Goal: Task Accomplishment & Management: Complete application form

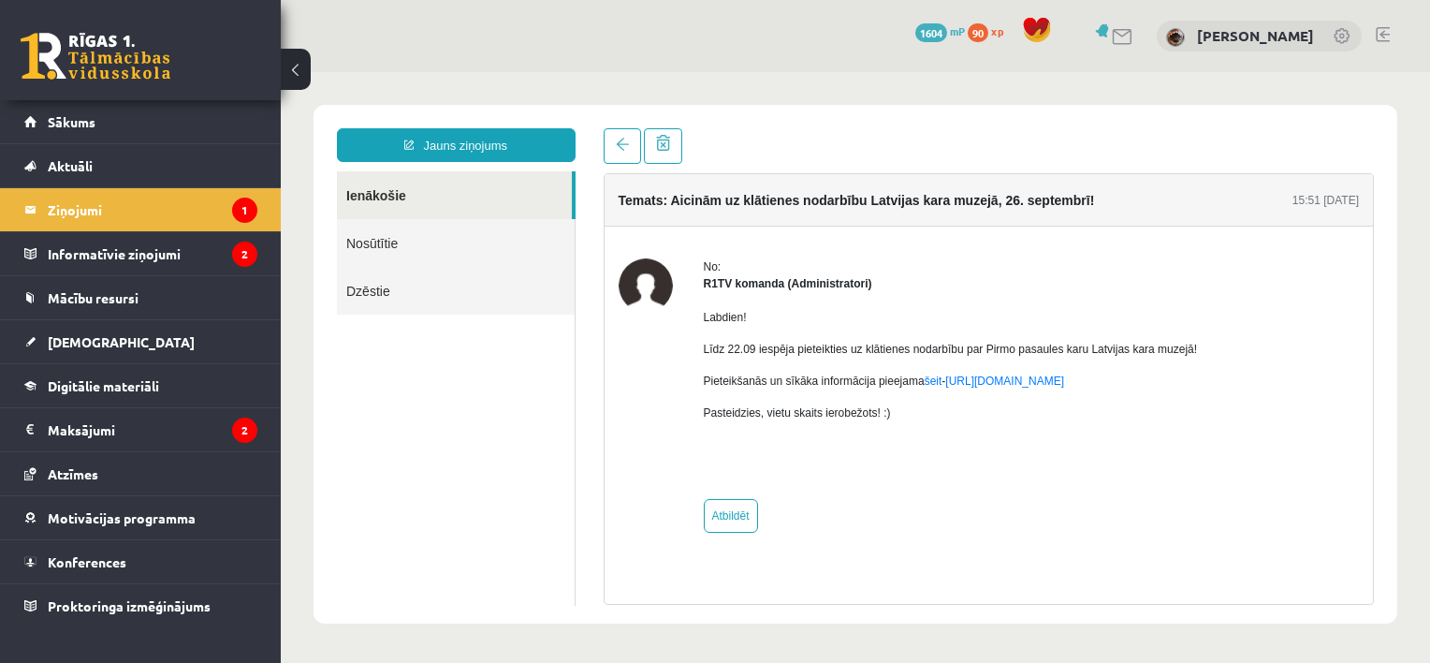
click at [449, 206] on link "Ienākošie" at bounding box center [454, 195] width 235 height 48
click at [222, 256] on legend "Informatīvie ziņojumi 2" at bounding box center [153, 253] width 210 height 43
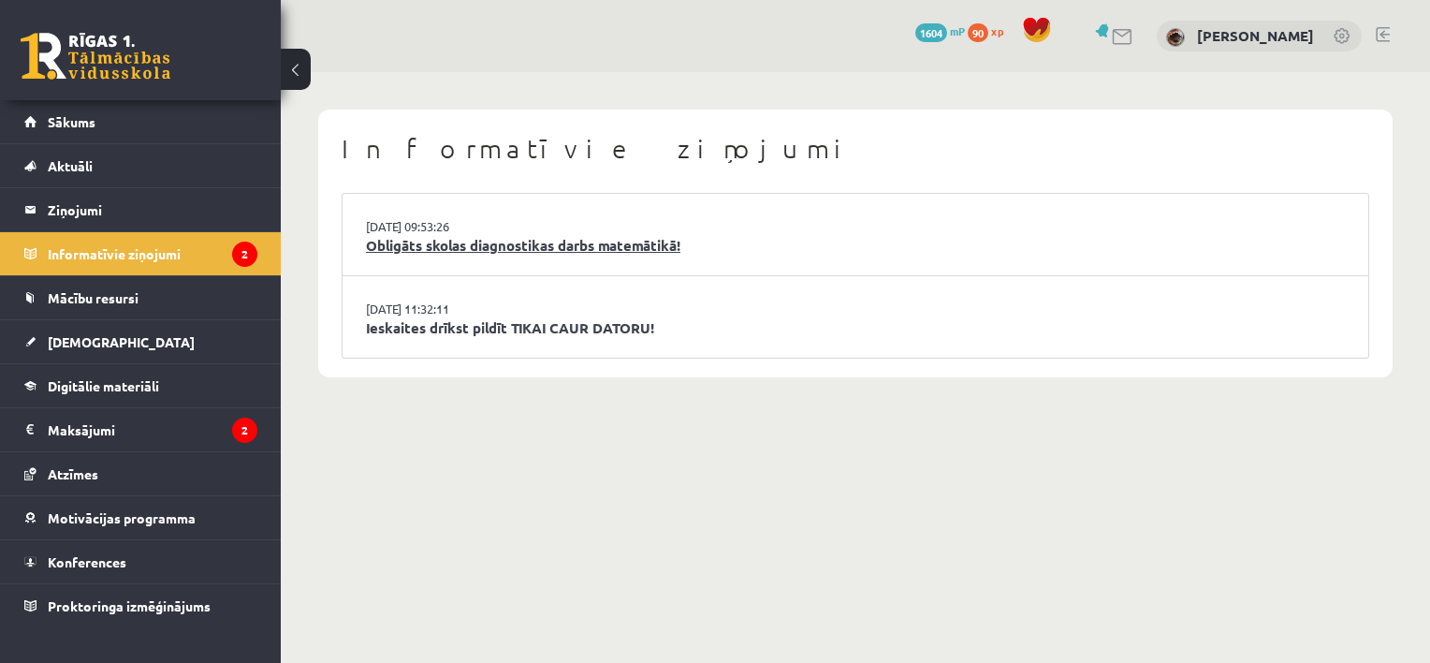
click at [413, 238] on link "Obligāts skolas diagnostikas darbs matemātikā!" at bounding box center [855, 246] width 979 height 22
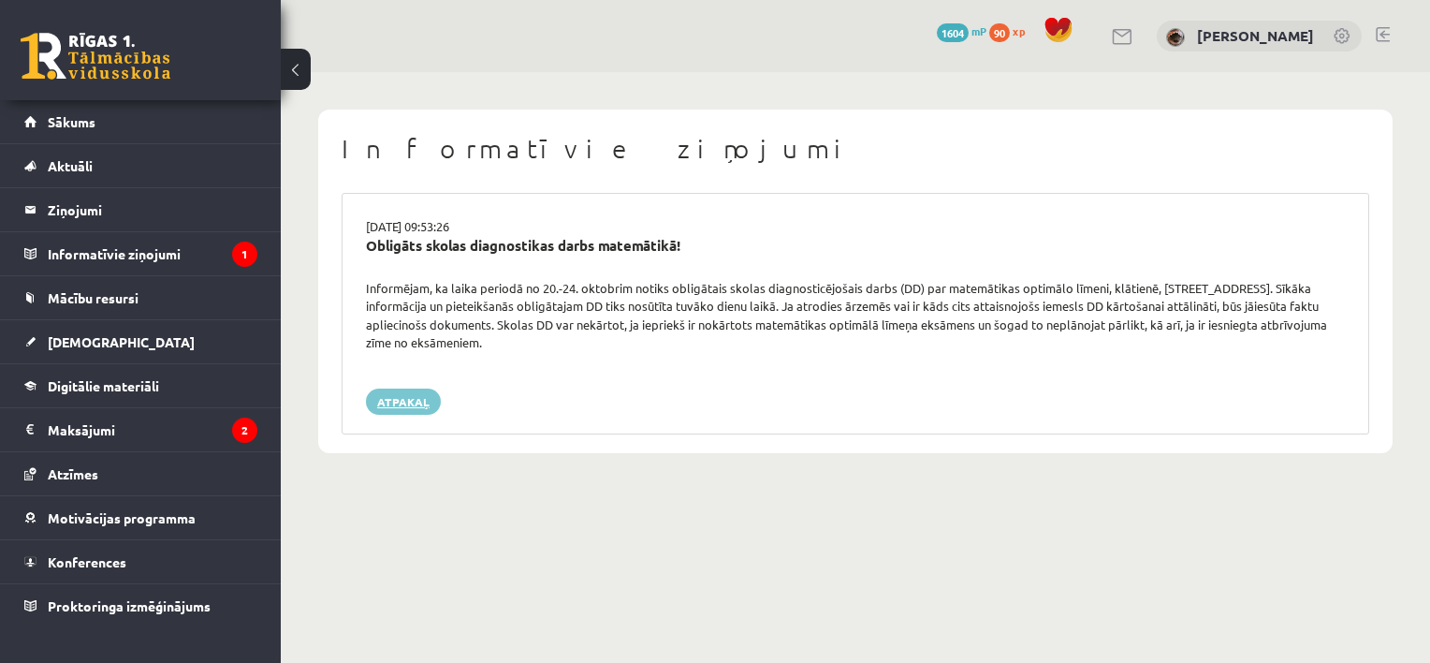
click at [395, 405] on link "Atpakaļ" at bounding box center [403, 401] width 75 height 26
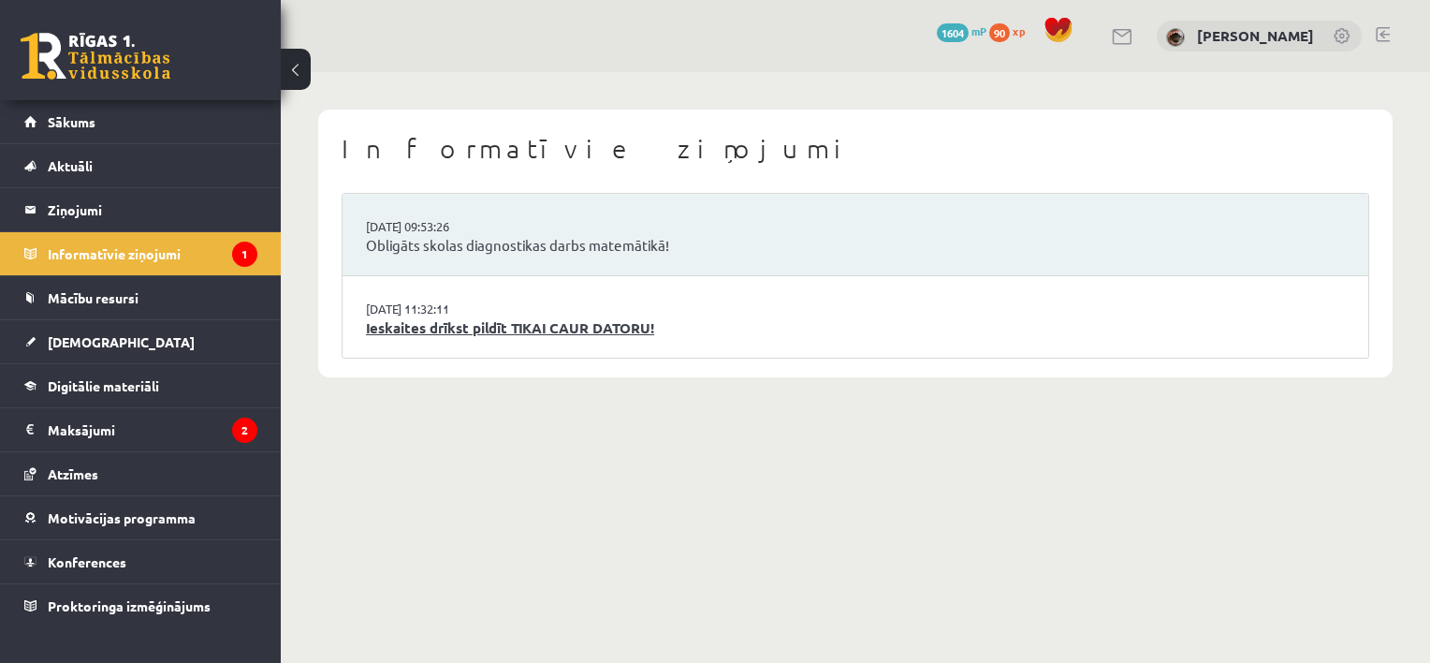
click at [487, 330] on link "Ieskaites drīkst pildīt TIKAI CAUR DATORU!" at bounding box center [855, 328] width 979 height 22
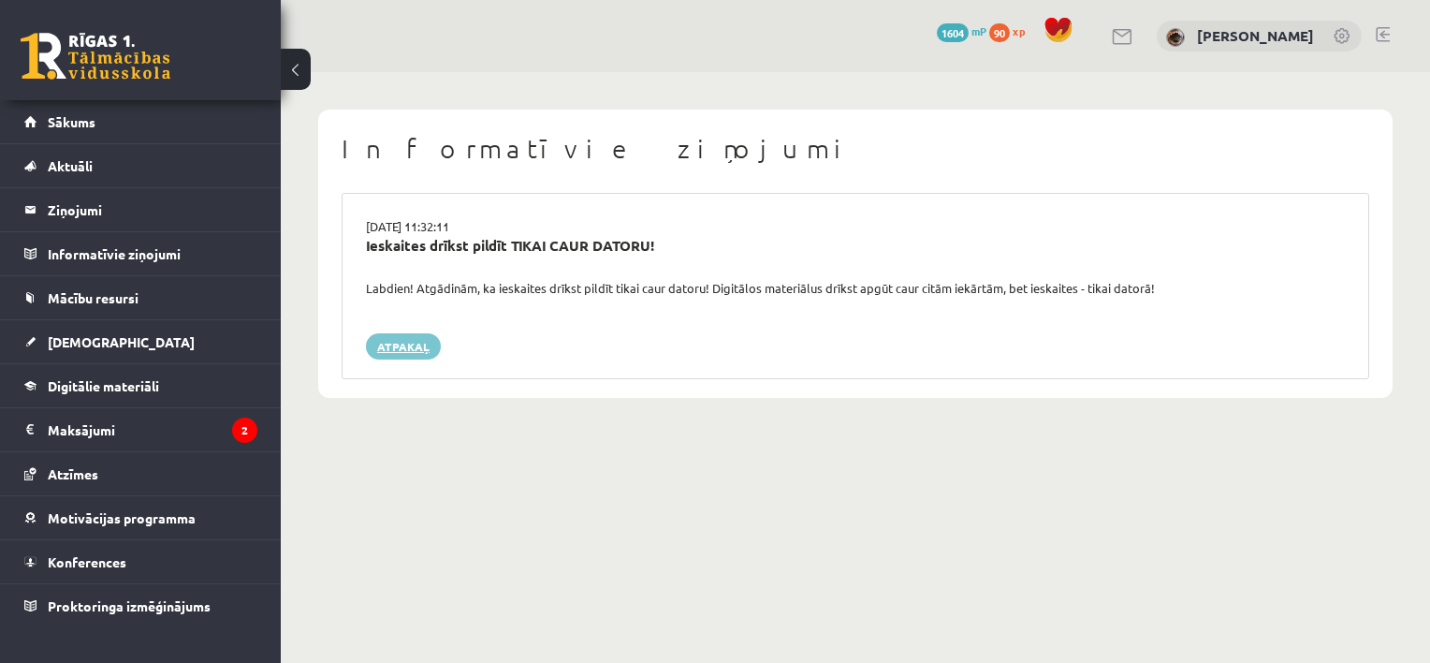
click at [379, 356] on link "Atpakaļ" at bounding box center [403, 346] width 75 height 26
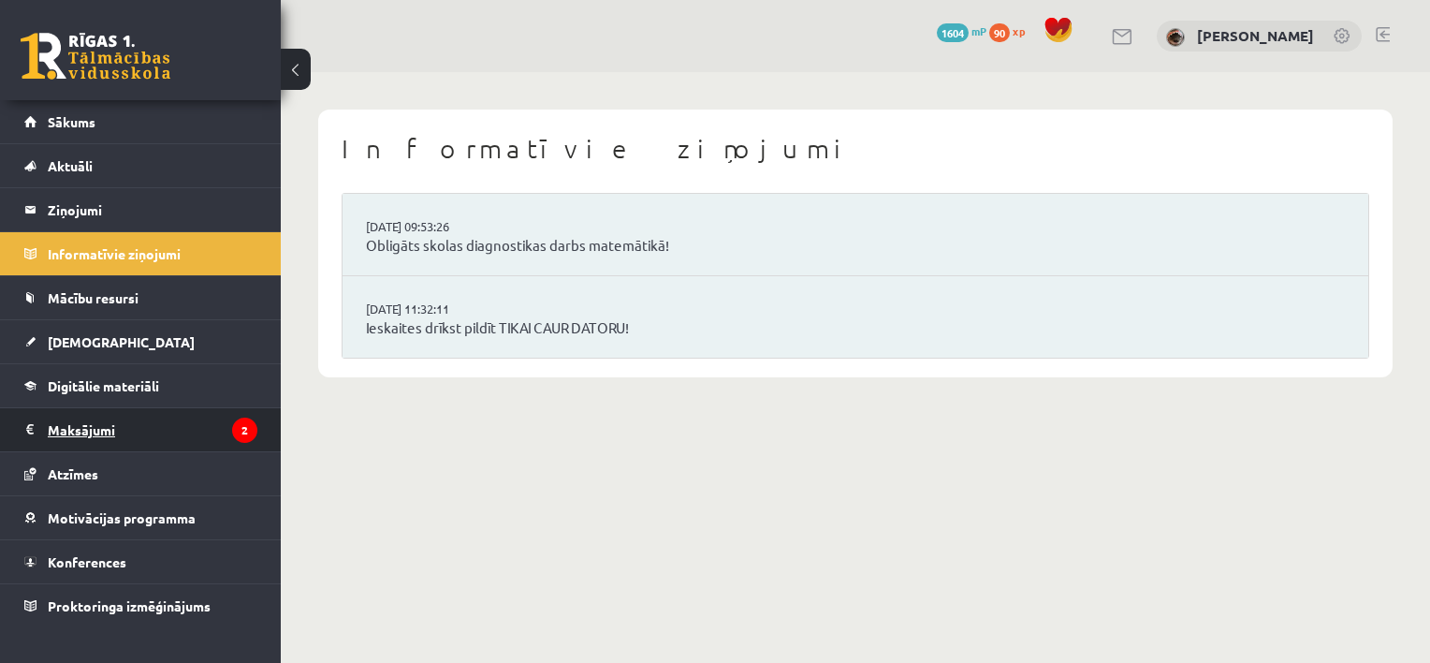
click at [207, 428] on legend "Maksājumi 2" at bounding box center [153, 429] width 210 height 43
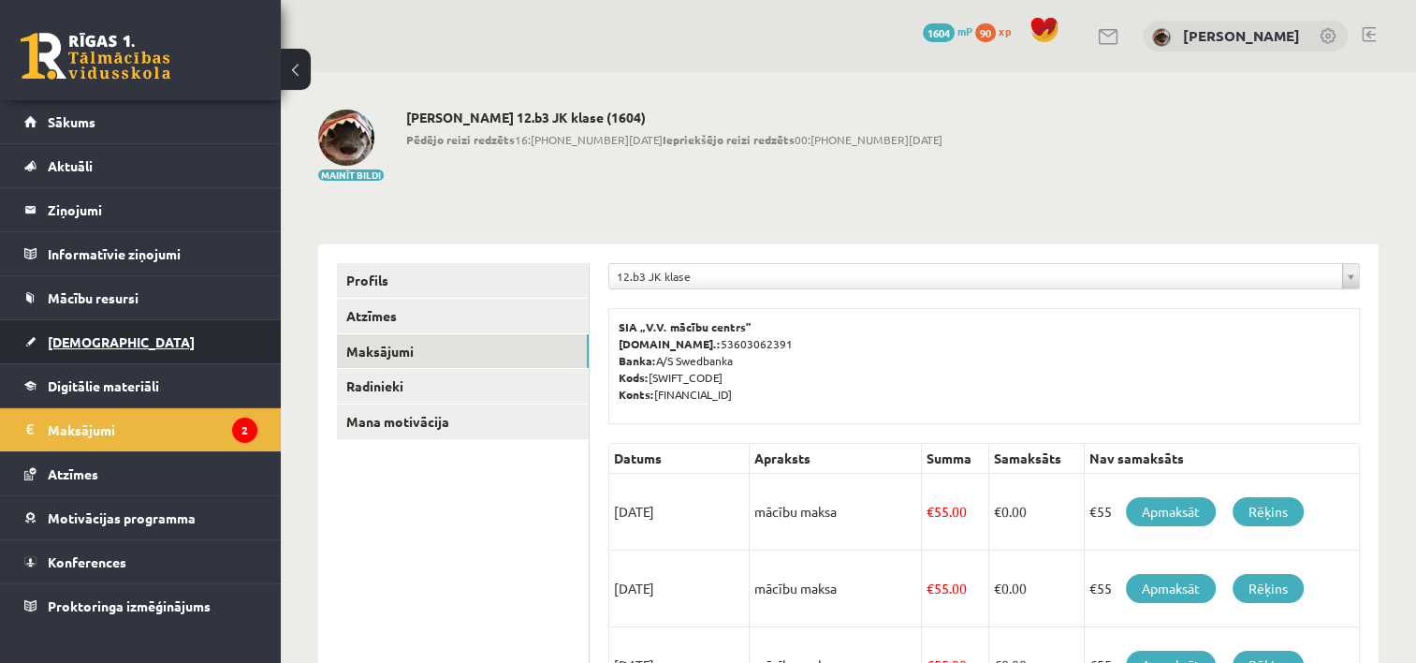
click at [135, 355] on link "[DEMOGRAPHIC_DATA]" at bounding box center [140, 341] width 233 height 43
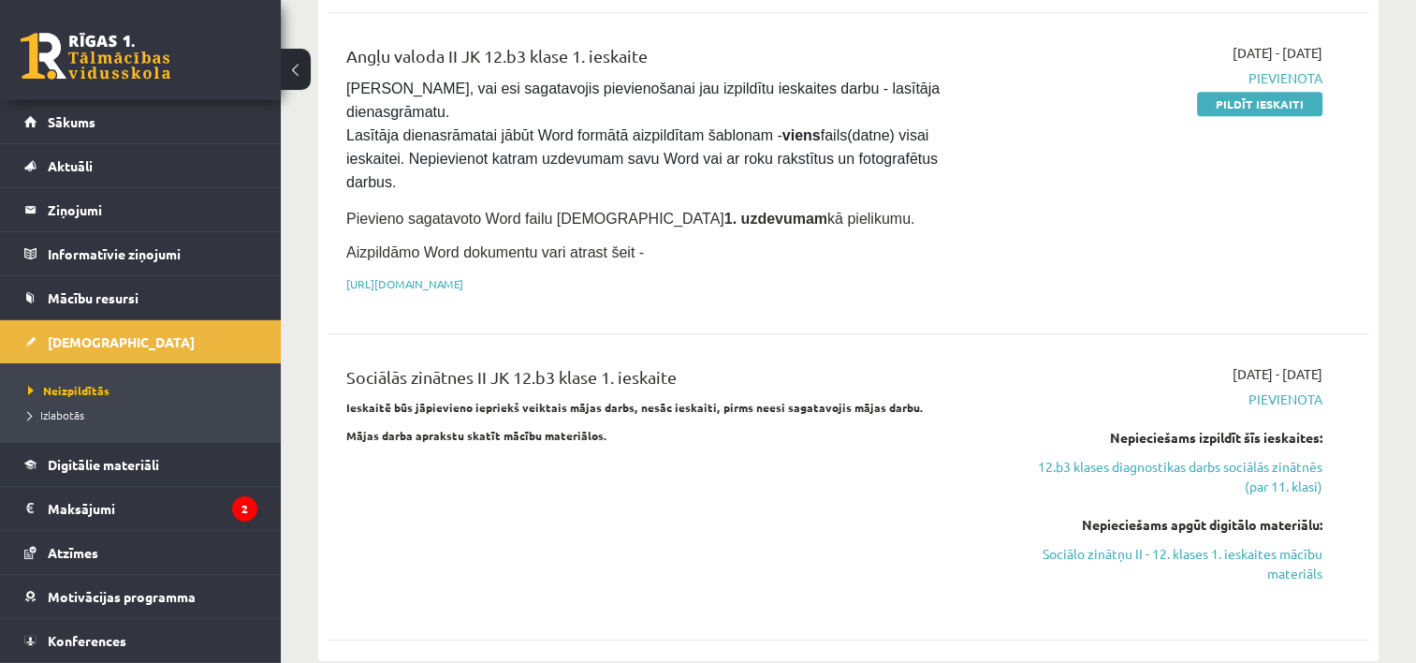
scroll to position [1404, 0]
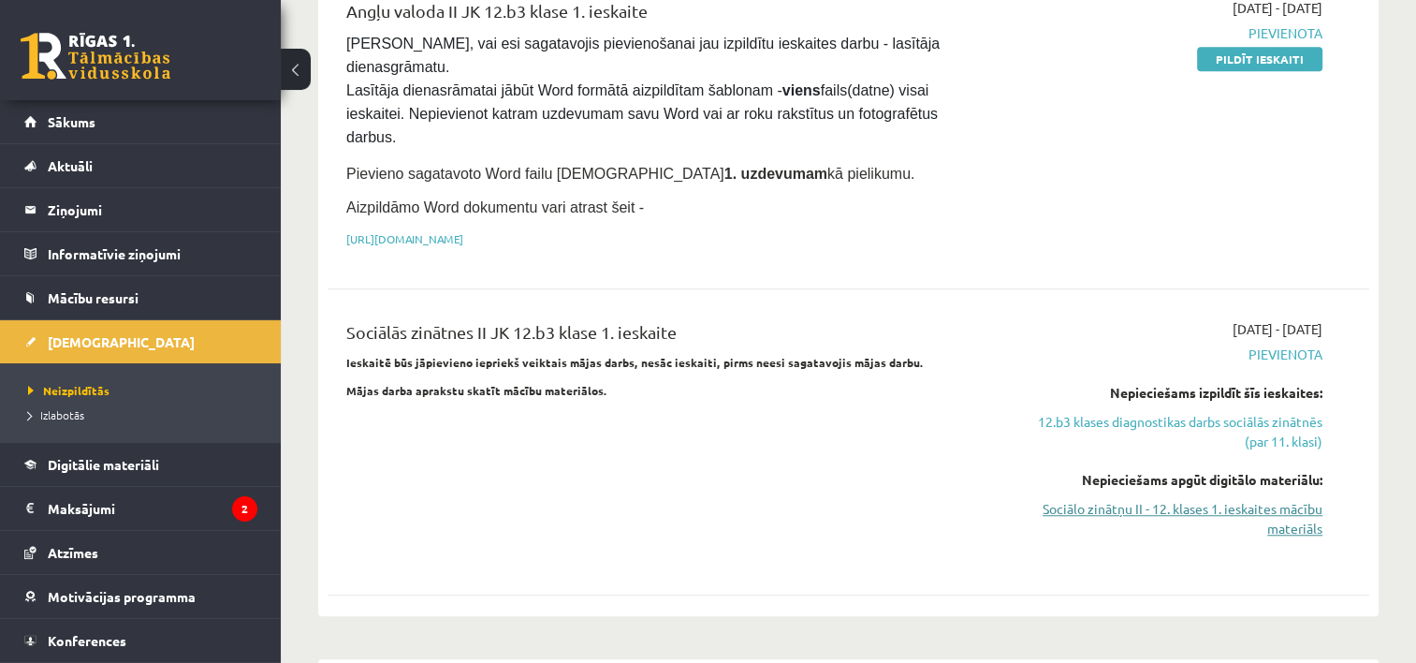
click at [1145, 499] on link "Sociālo zinātņu II - 12. klases 1. ieskaites mācību materiāls" at bounding box center [1169, 518] width 307 height 39
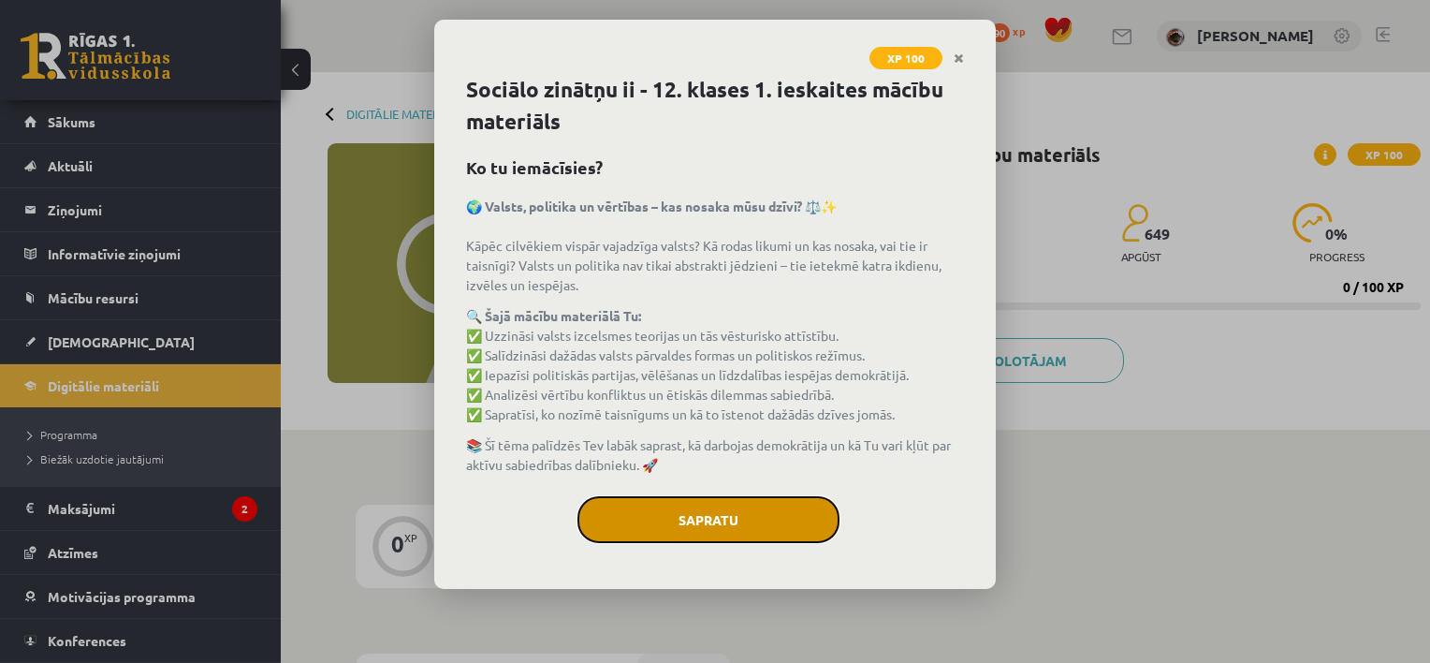
click at [813, 496] on button "Sapratu" at bounding box center [709, 519] width 262 height 47
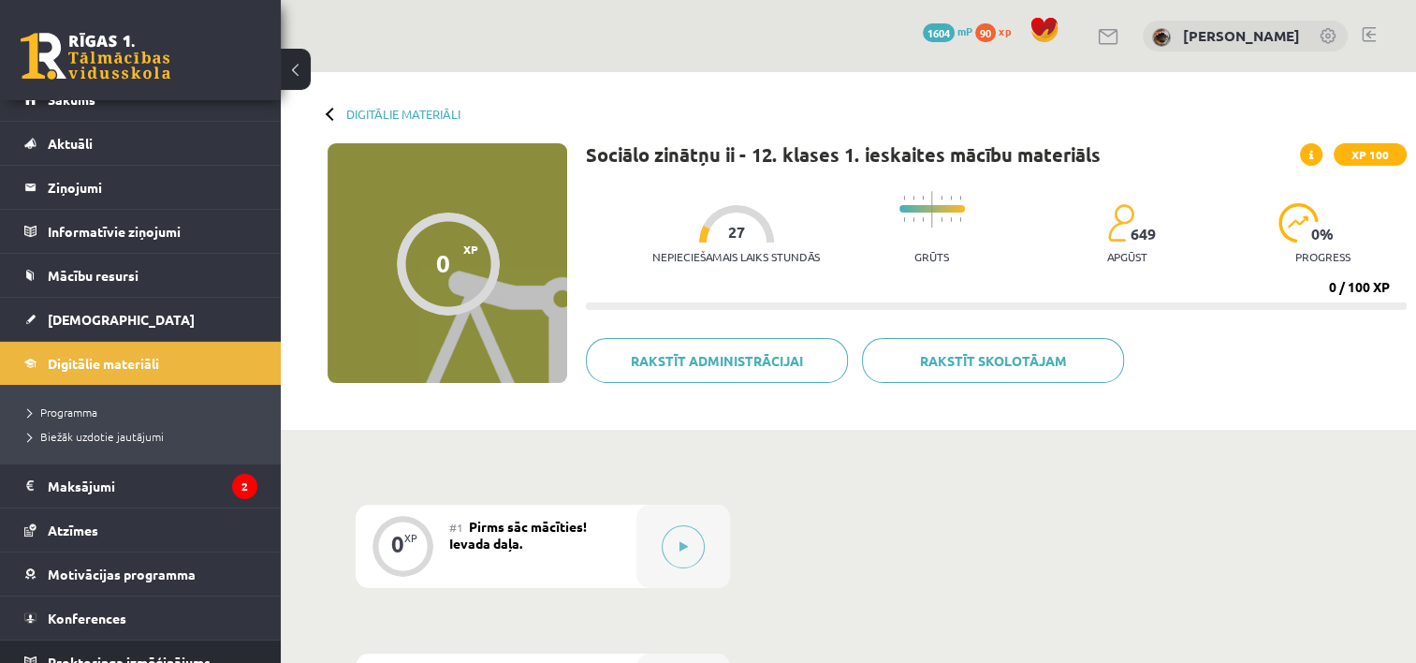
scroll to position [41, 0]
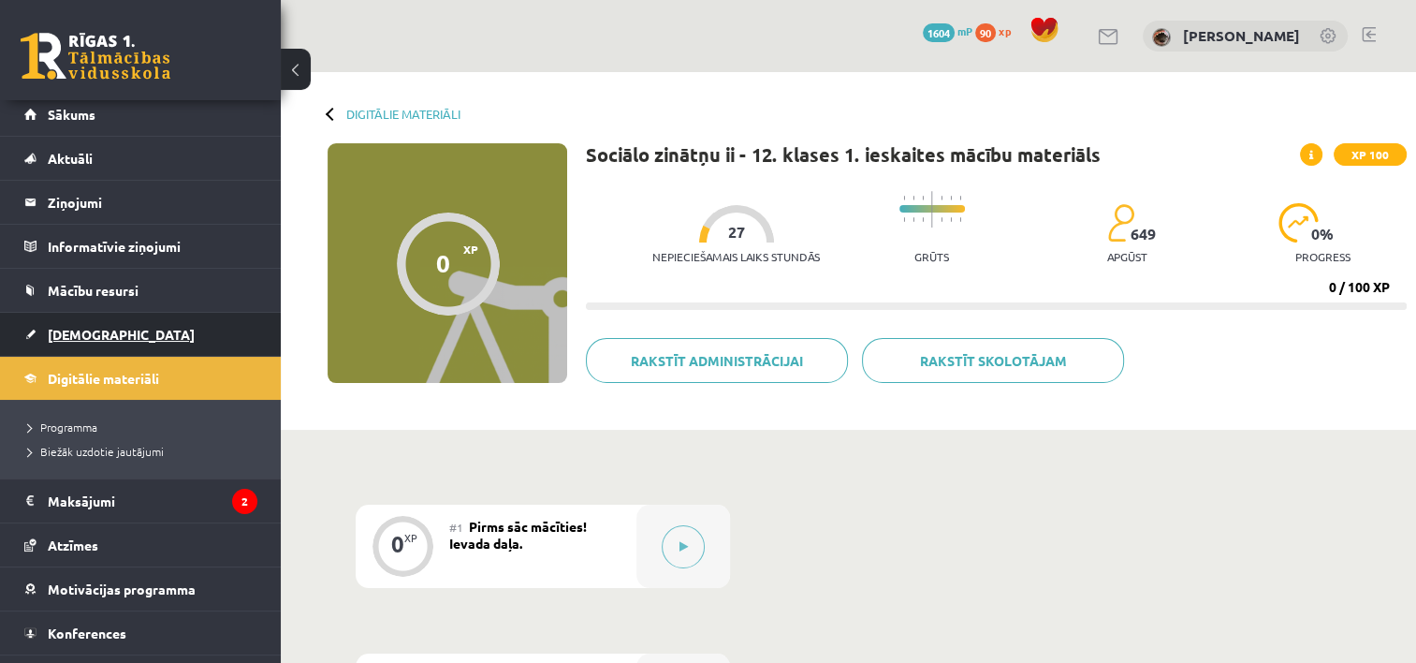
scroll to position [0, 0]
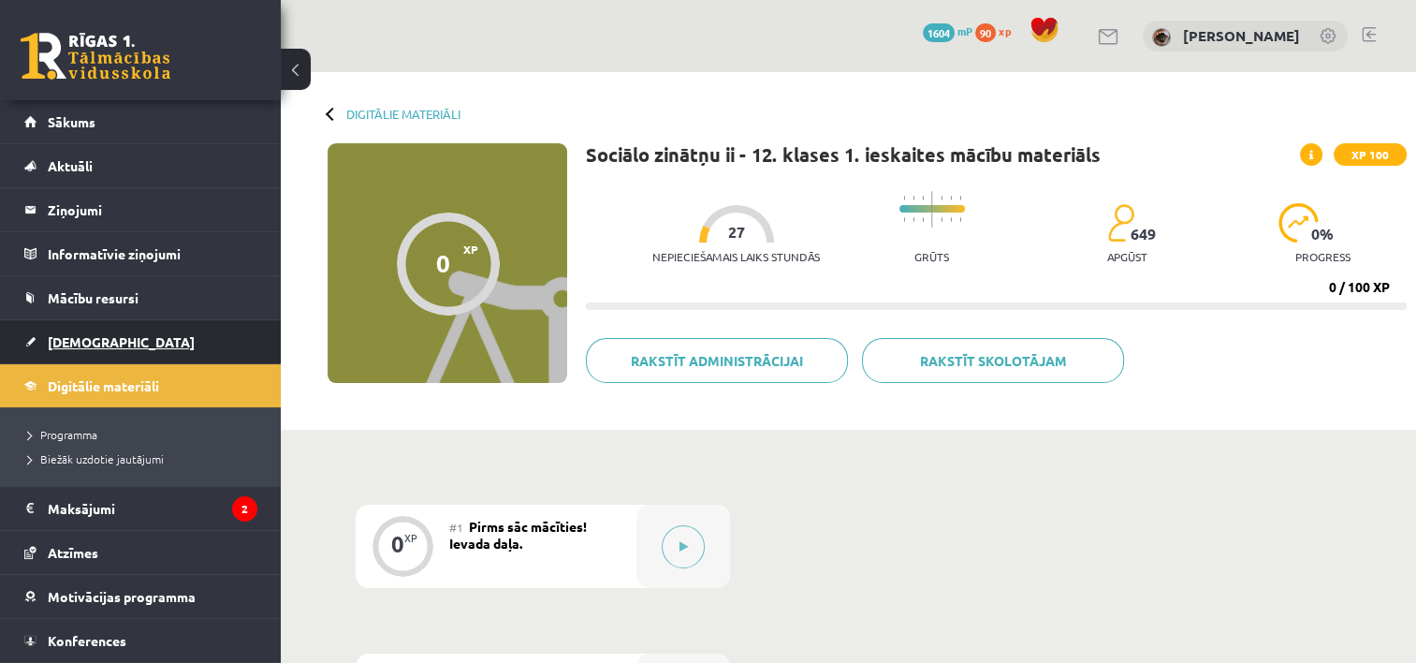
click at [64, 348] on link "[DEMOGRAPHIC_DATA]" at bounding box center [140, 341] width 233 height 43
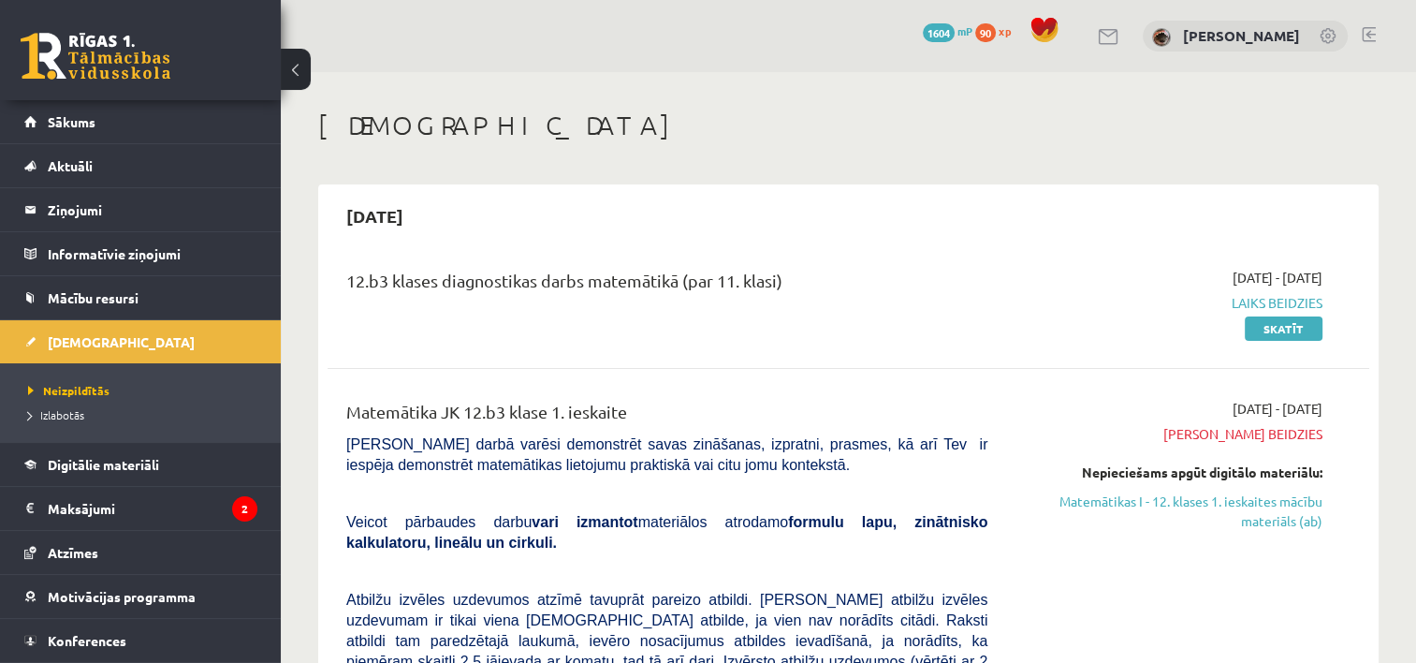
click at [749, 249] on div "12.b3 klases diagnostikas darbs matemātikā (par 11. klasi) 2025-09-01 - 2025-09…" at bounding box center [849, 303] width 1042 height 108
click at [786, 235] on div "2025-09-15" at bounding box center [849, 216] width 1042 height 44
click at [786, 234] on div "2025-09-15" at bounding box center [849, 216] width 1042 height 44
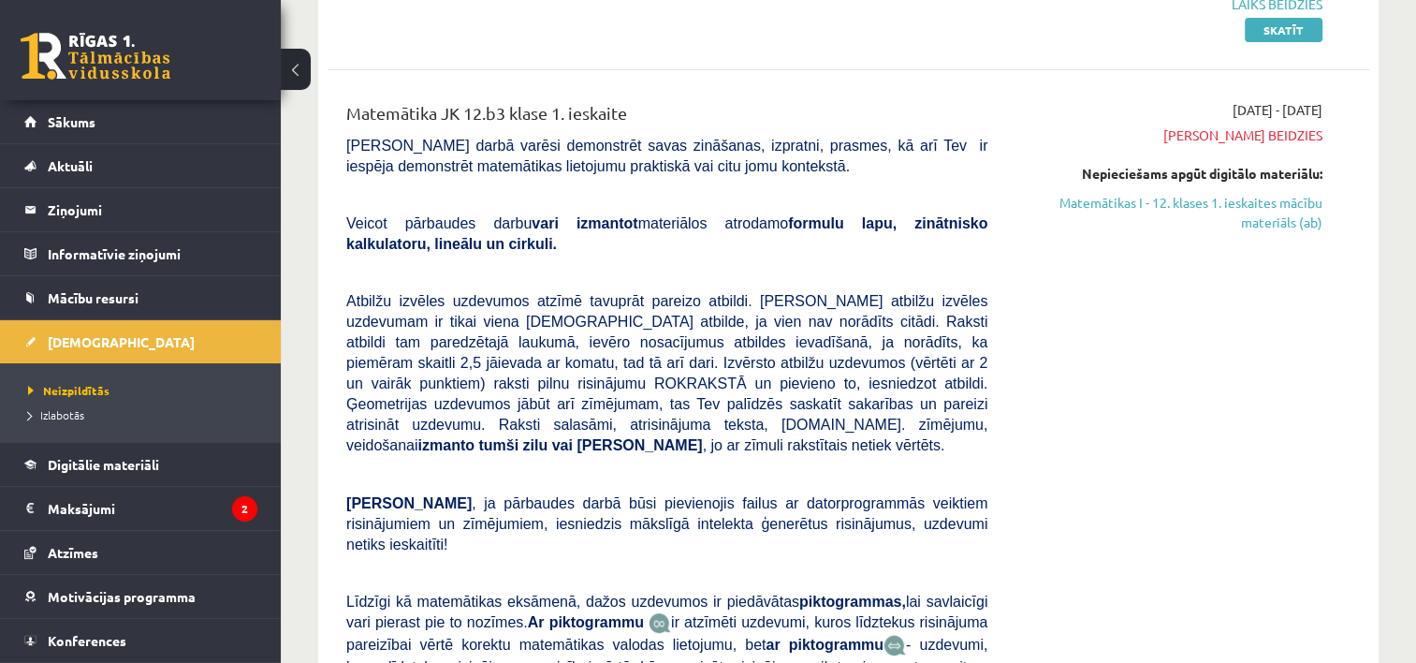
scroll to position [187, 0]
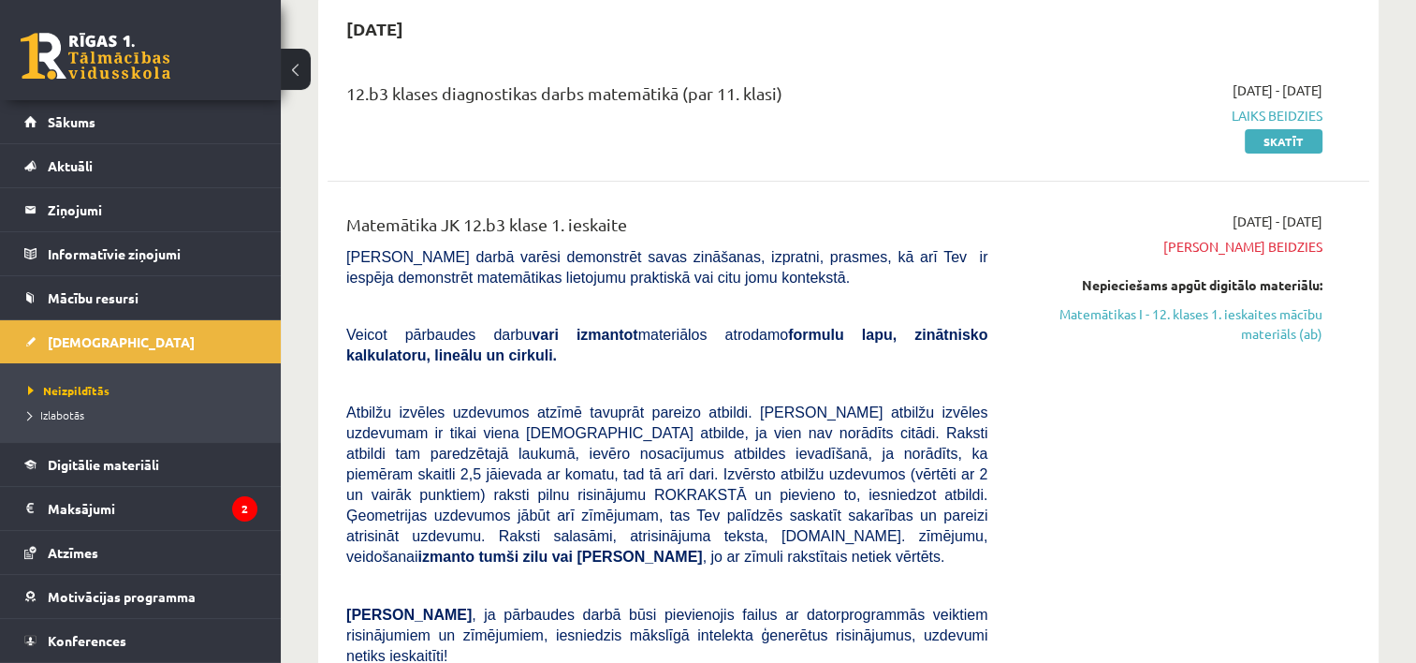
click at [829, 405] on span "Atbilžu izvēles uzdevumos atzīmē tavuprāt pareizo atbildi. Katram atbilžu izvēl…" at bounding box center [666, 484] width 641 height 160
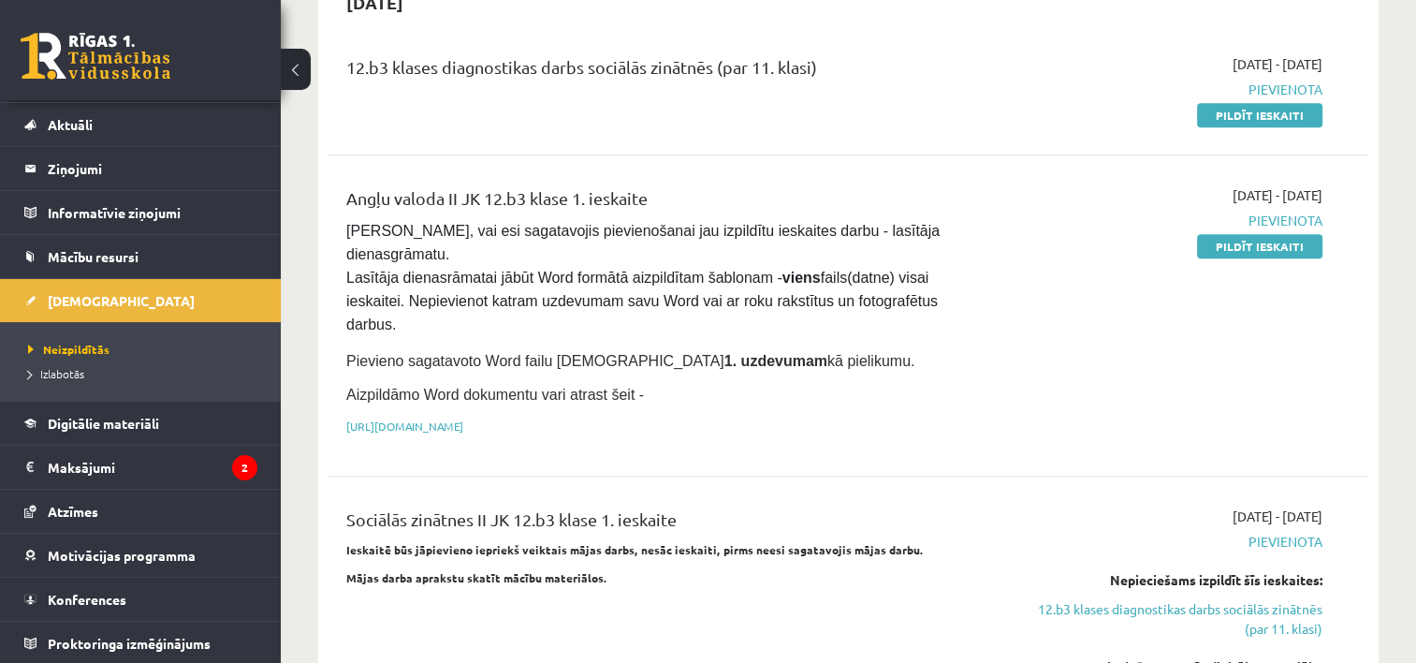
scroll to position [1311, 0]
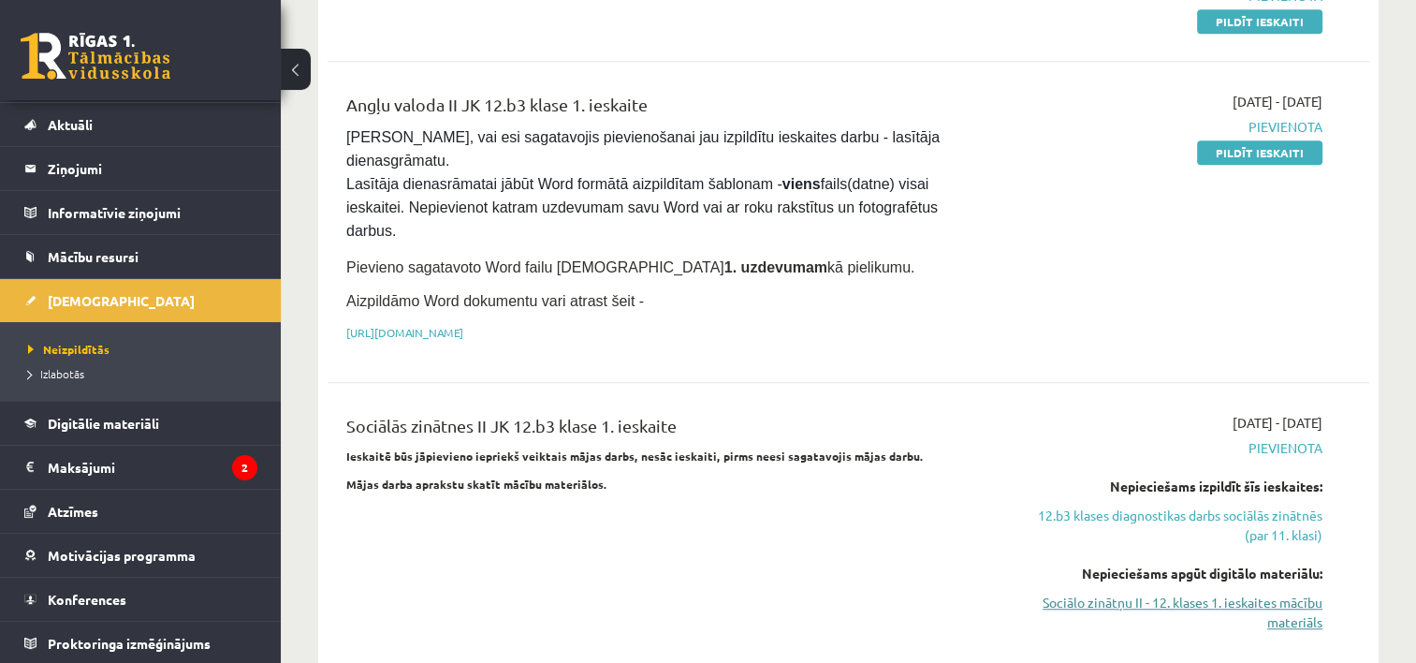
click at [1312, 593] on link "Sociālo zinātņu II - 12. klases 1. ieskaites mācību materiāls" at bounding box center [1169, 612] width 307 height 39
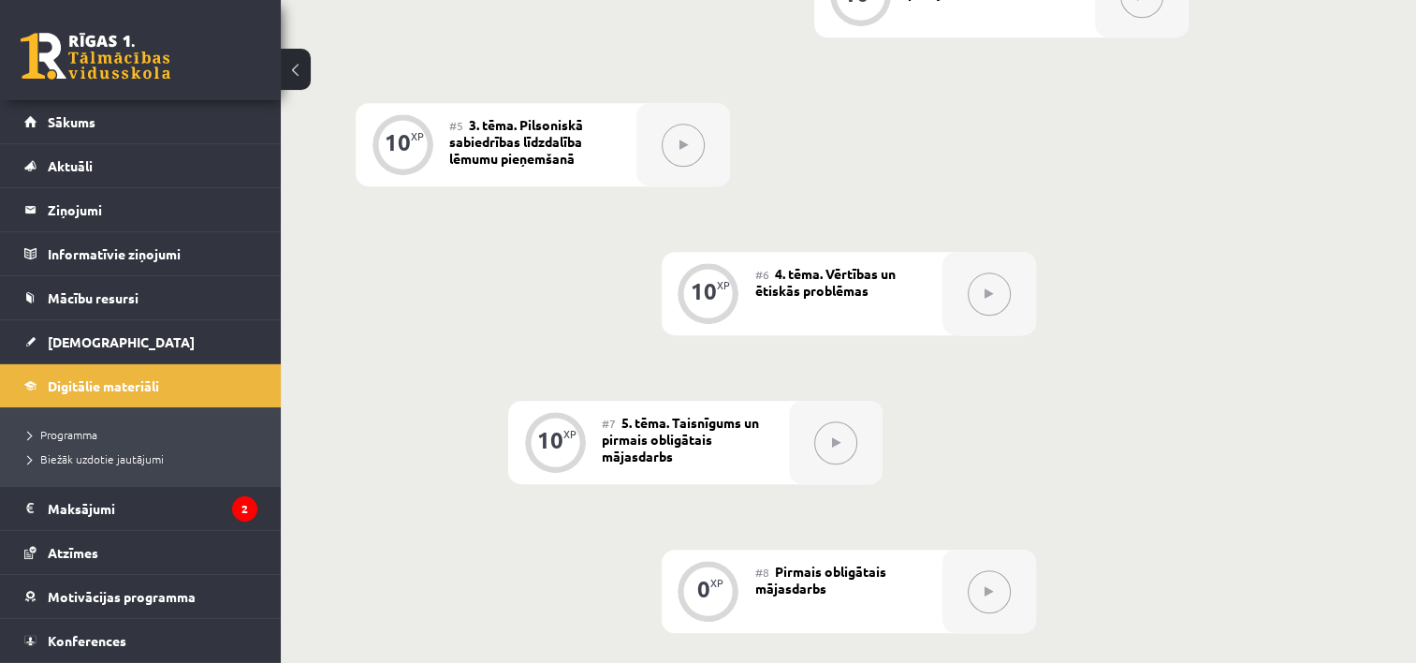
scroll to position [1030, 0]
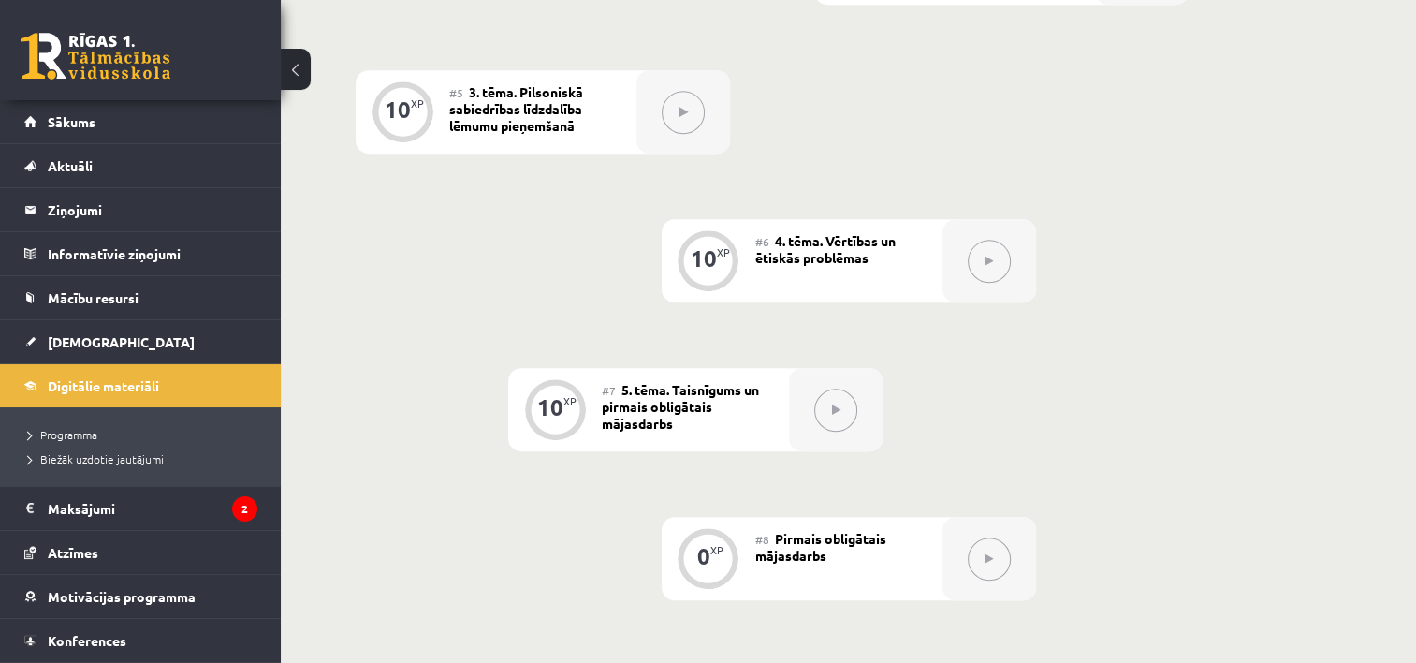
click at [925, 608] on div "0 XP #1 Pirms sāc mācīties! Ievada daļa. 0 XP #2 Piekļuves nosacījumi un uzdevu…" at bounding box center [849, 186] width 986 height 1423
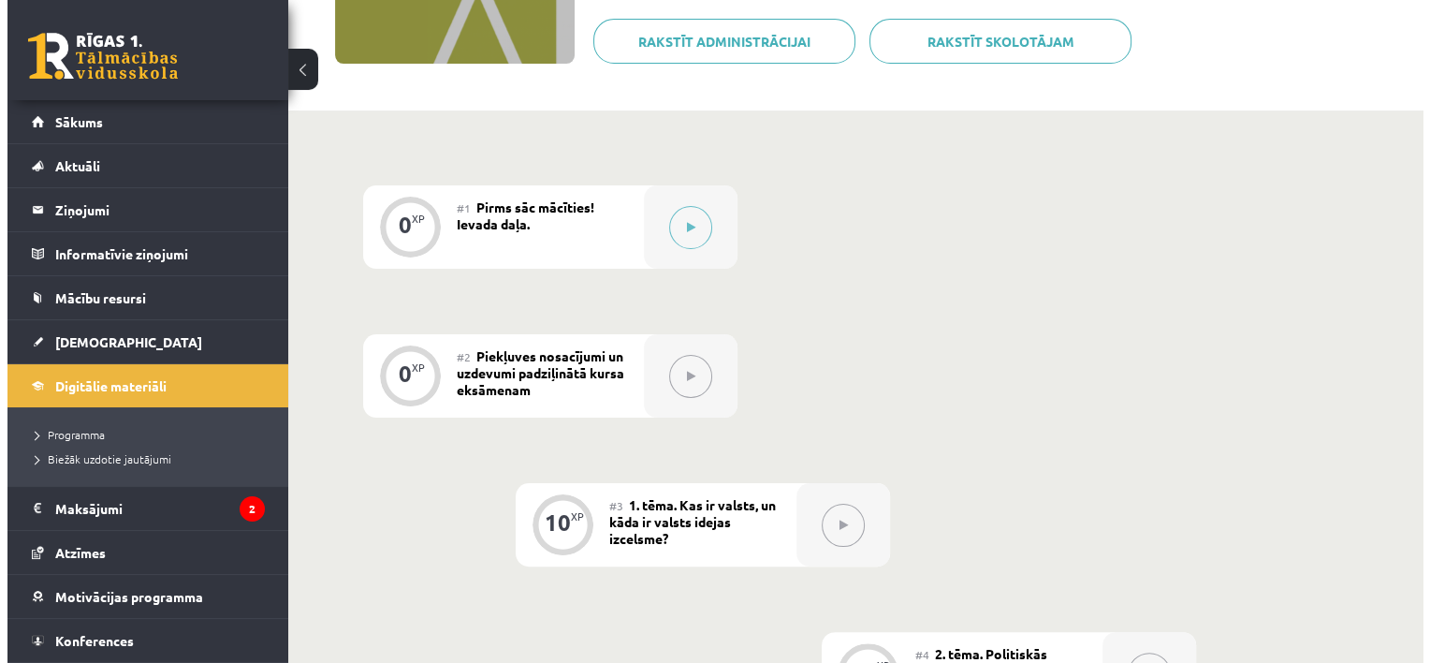
scroll to position [187, 0]
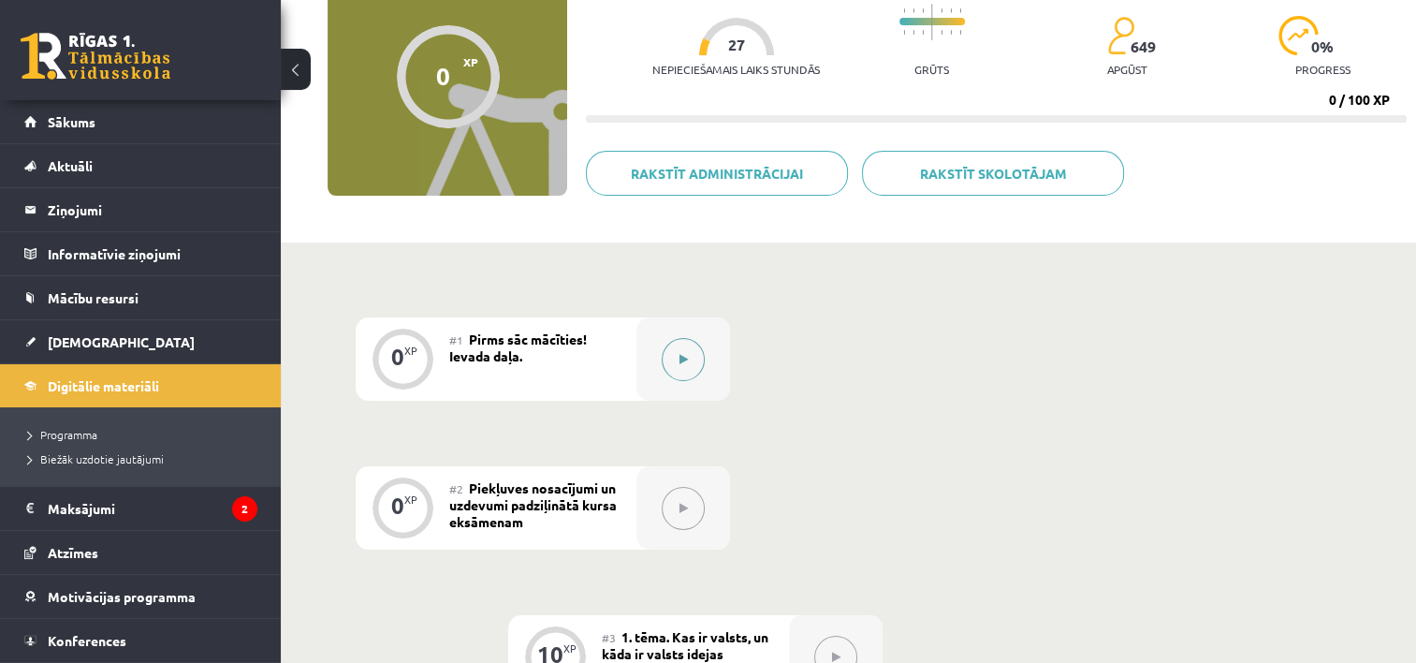
click at [680, 359] on icon at bounding box center [684, 359] width 8 height 11
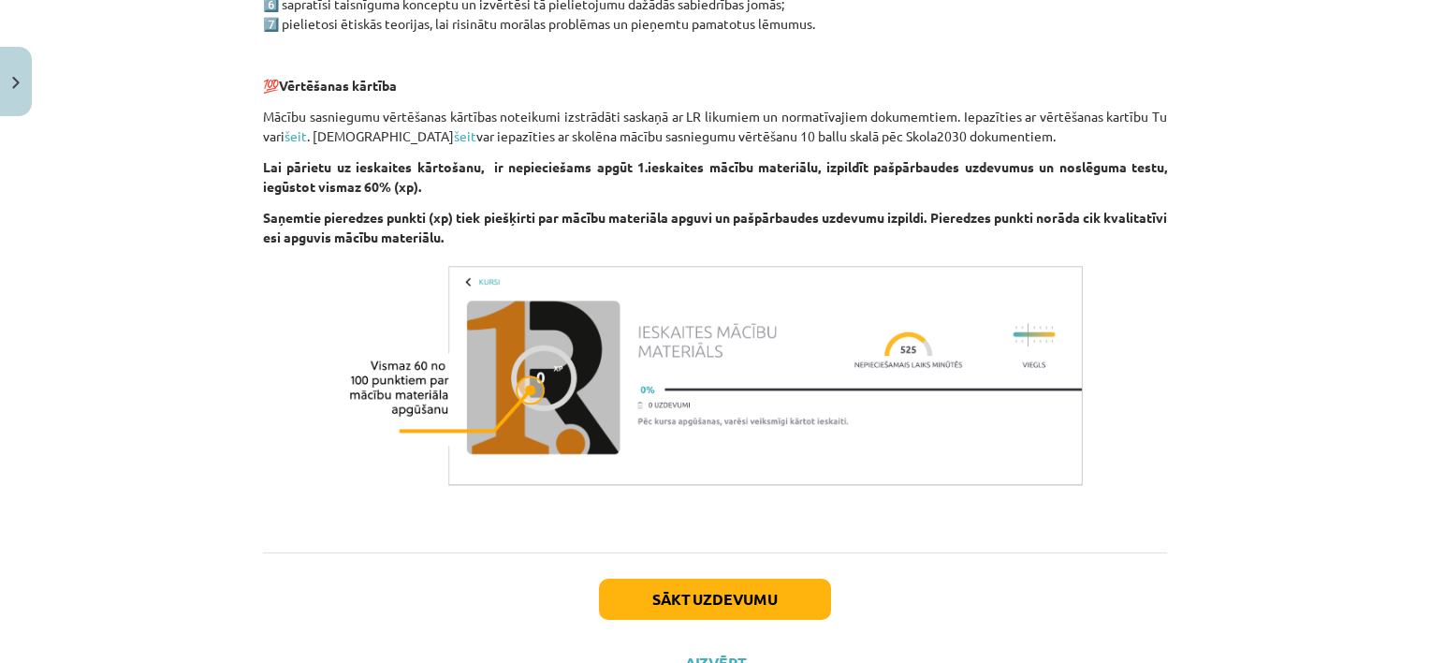
scroll to position [1215, 0]
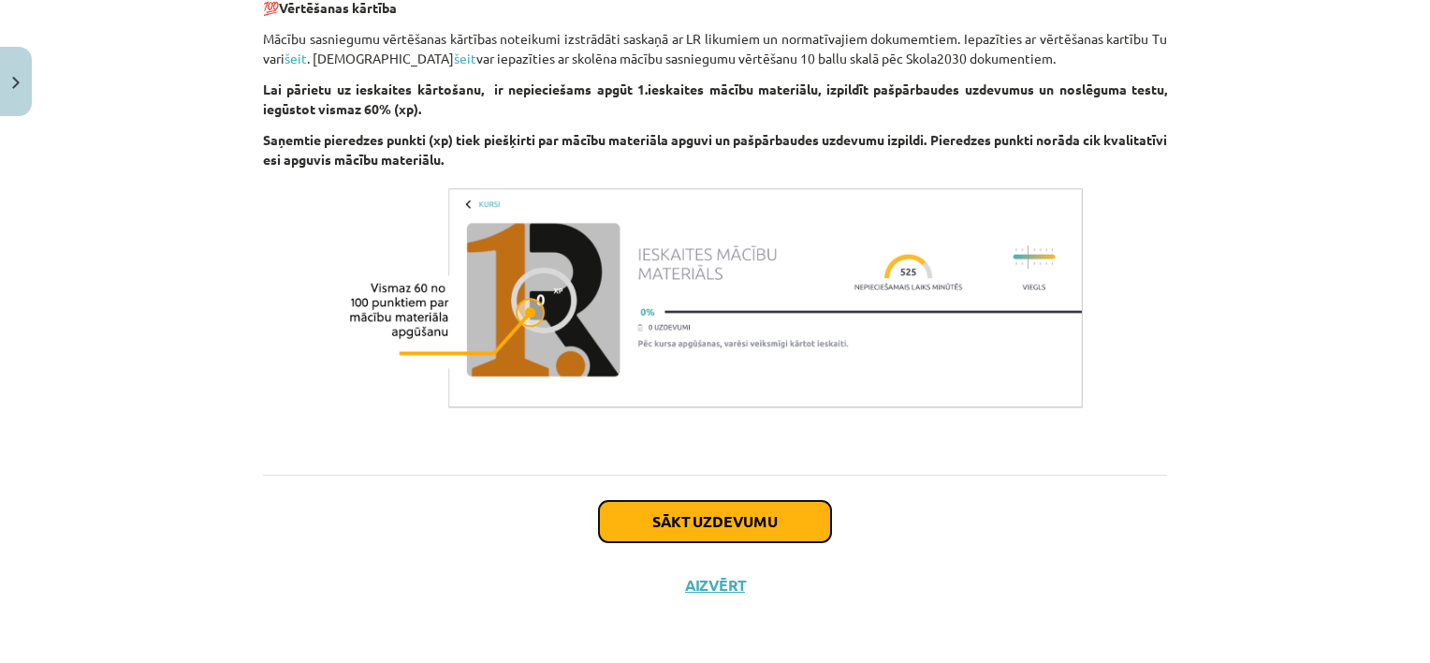
click at [699, 519] on button "Sākt uzdevumu" at bounding box center [715, 521] width 232 height 41
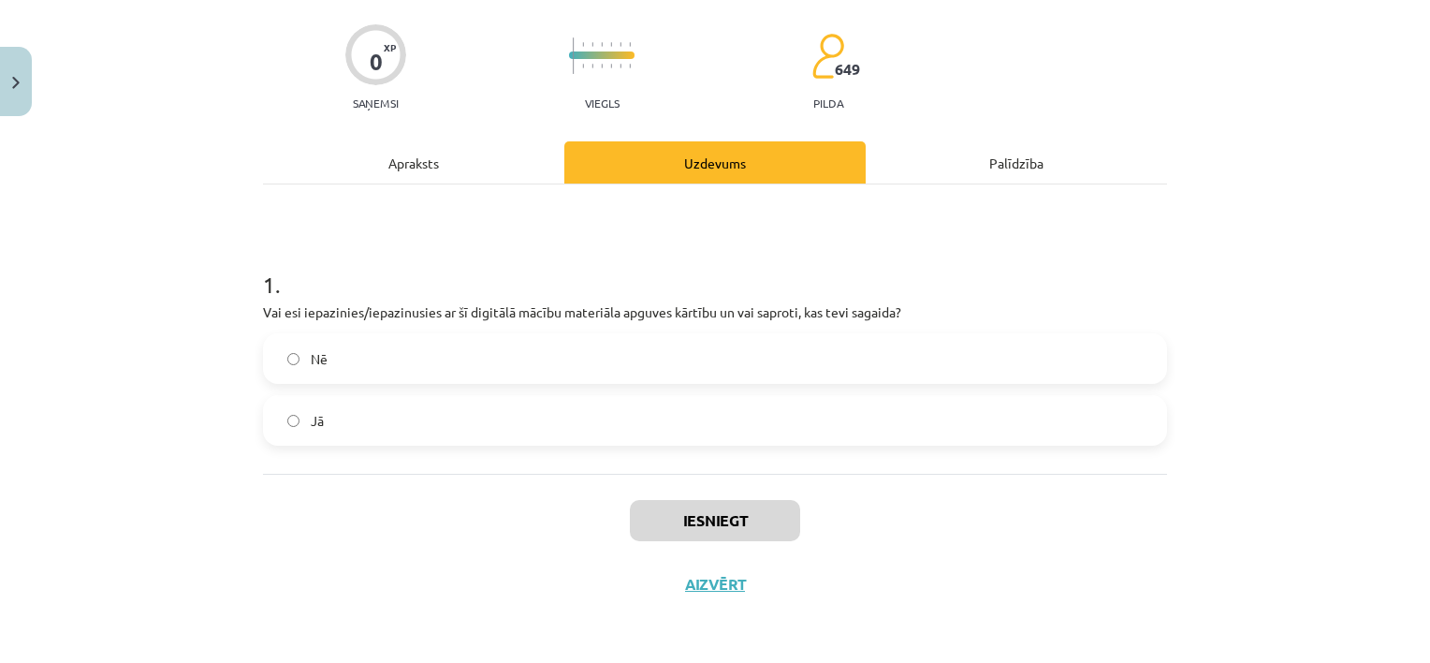
scroll to position [47, 0]
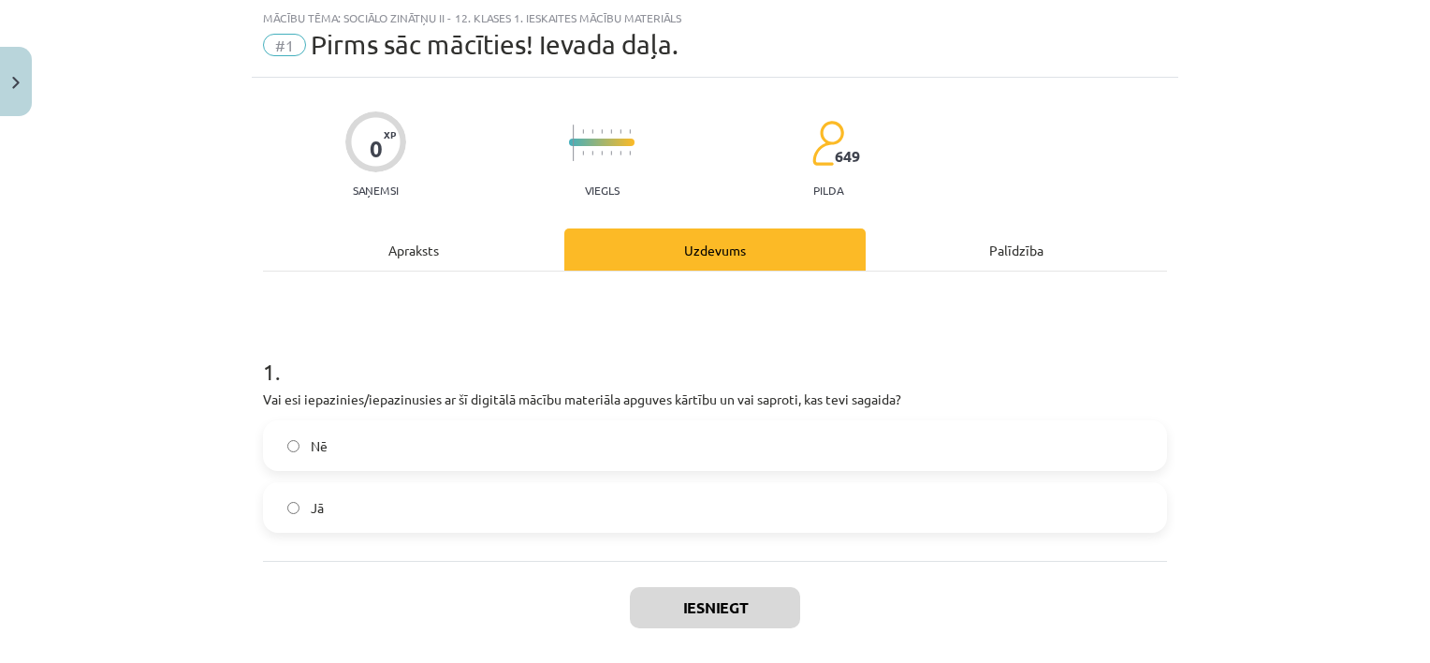
click at [529, 520] on label "Jā" at bounding box center [715, 507] width 901 height 47
click at [663, 599] on button "Iesniegt" at bounding box center [715, 607] width 170 height 41
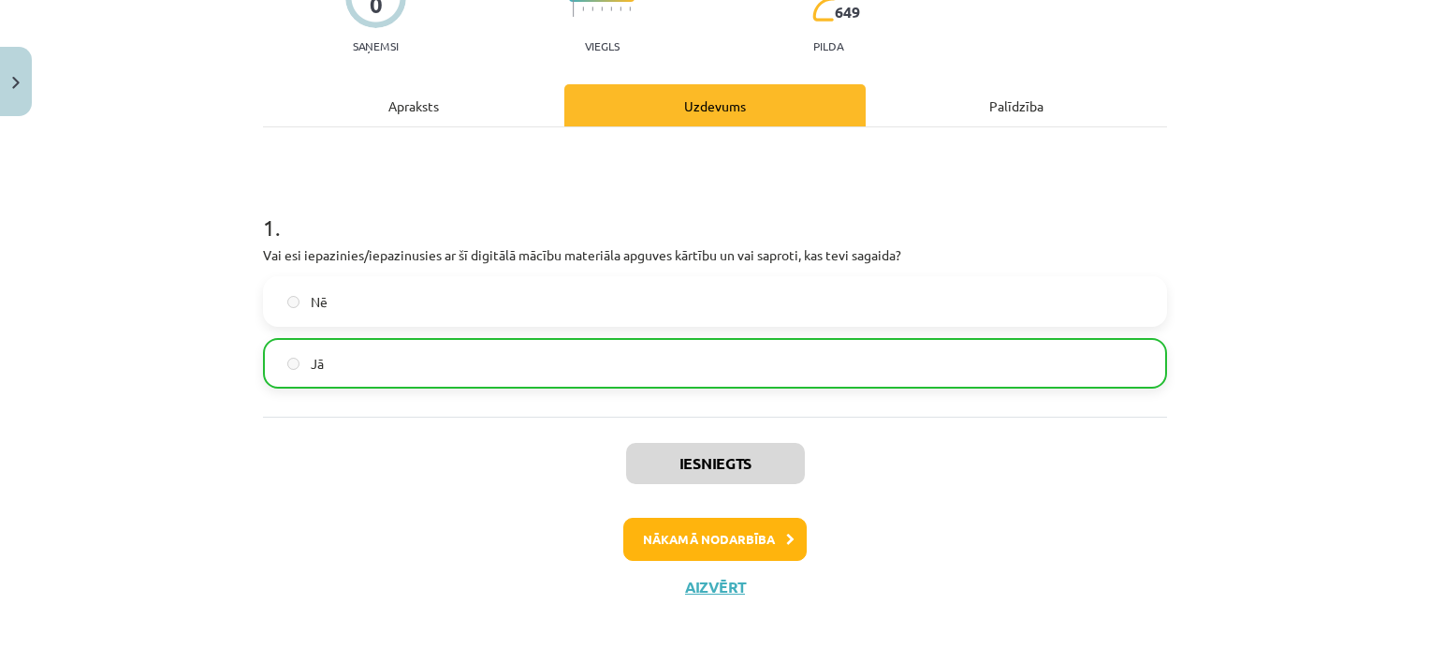
scroll to position [192, 0]
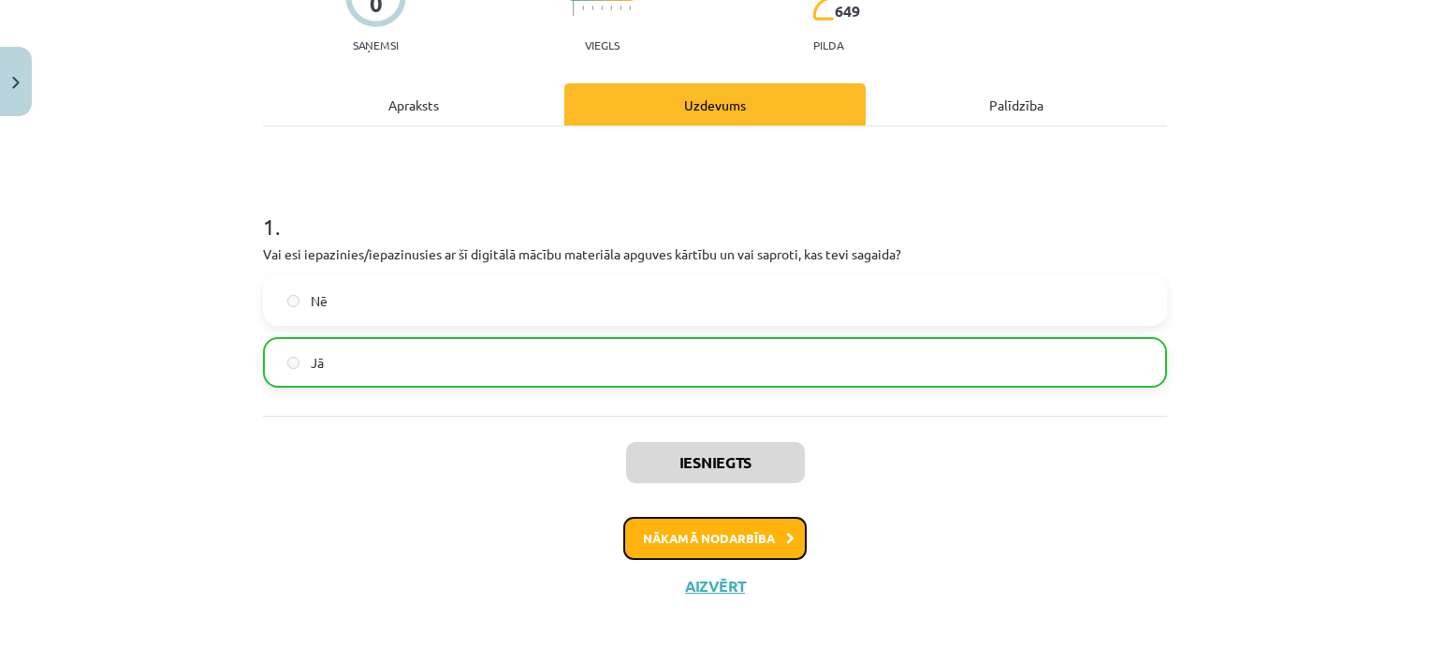
click at [731, 543] on button "Nākamā nodarbība" at bounding box center [714, 538] width 183 height 43
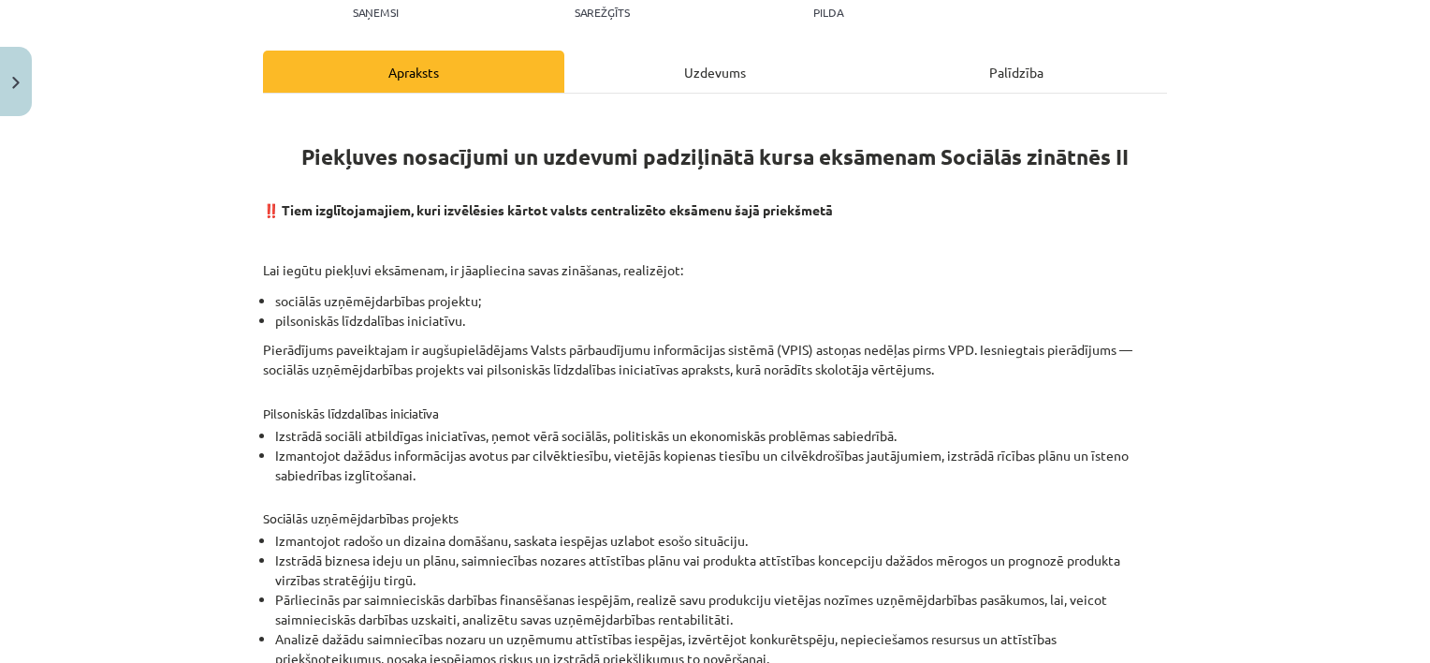
scroll to position [117, 0]
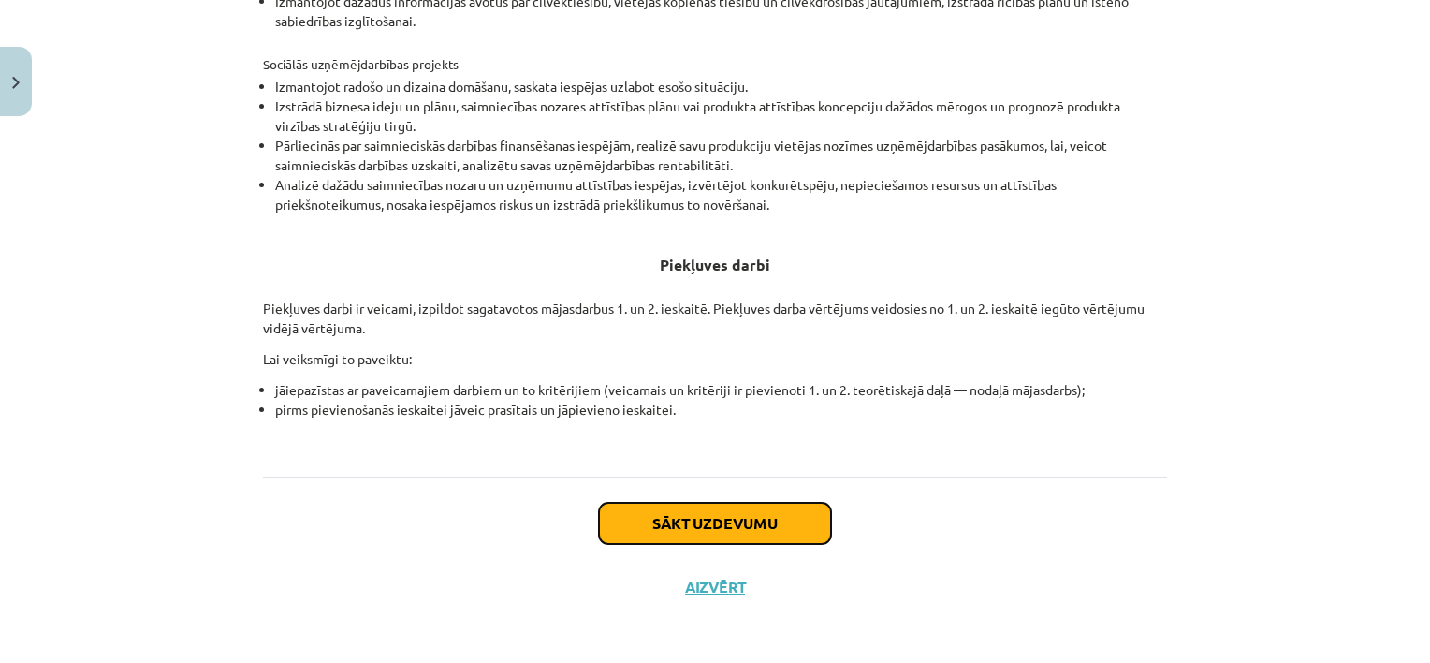
click at [709, 520] on button "Sākt uzdevumu" at bounding box center [715, 523] width 232 height 41
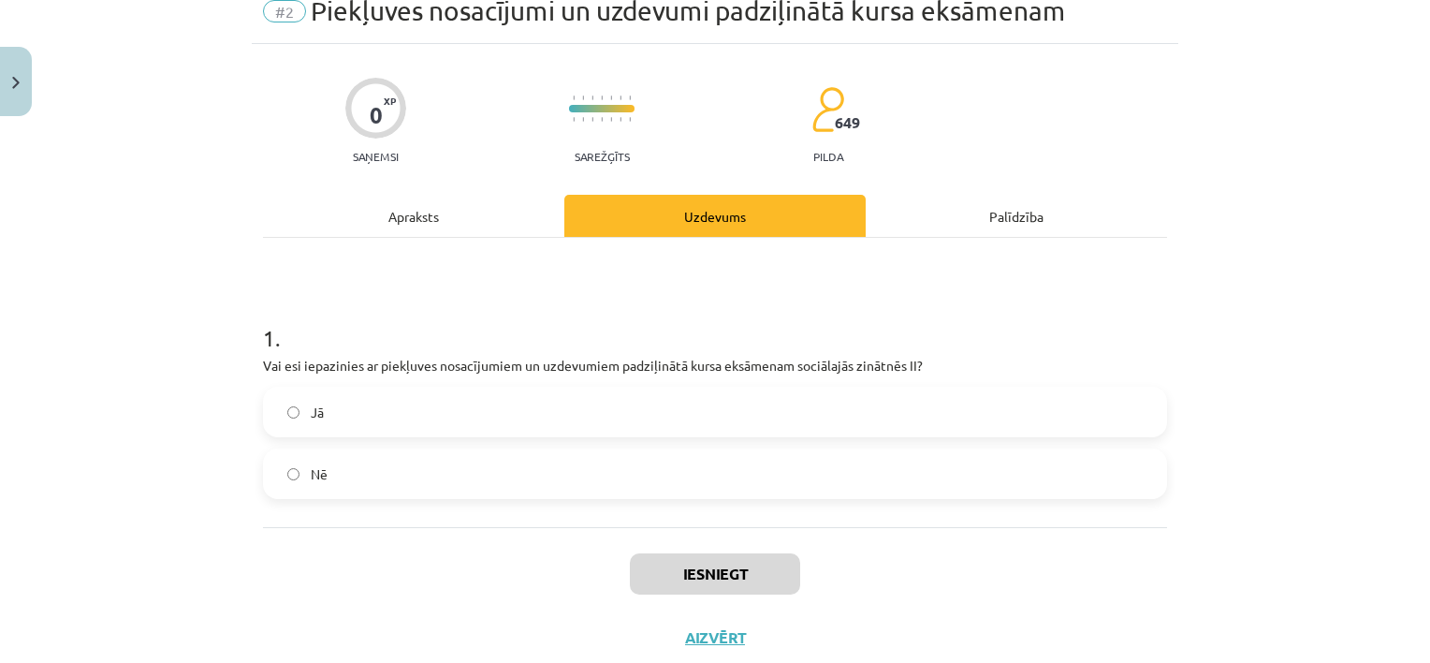
scroll to position [47, 0]
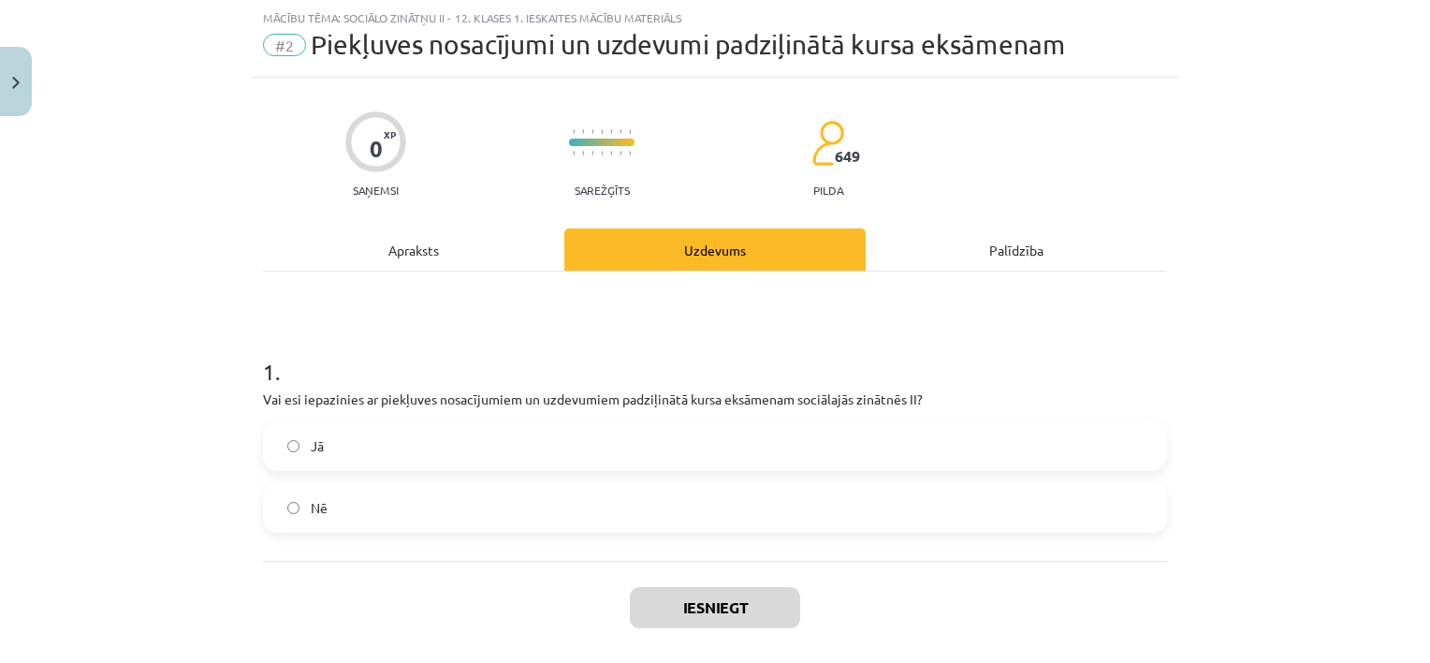
click at [704, 442] on label "Jā" at bounding box center [715, 445] width 901 height 47
click at [726, 610] on button "Iesniegt" at bounding box center [715, 607] width 170 height 41
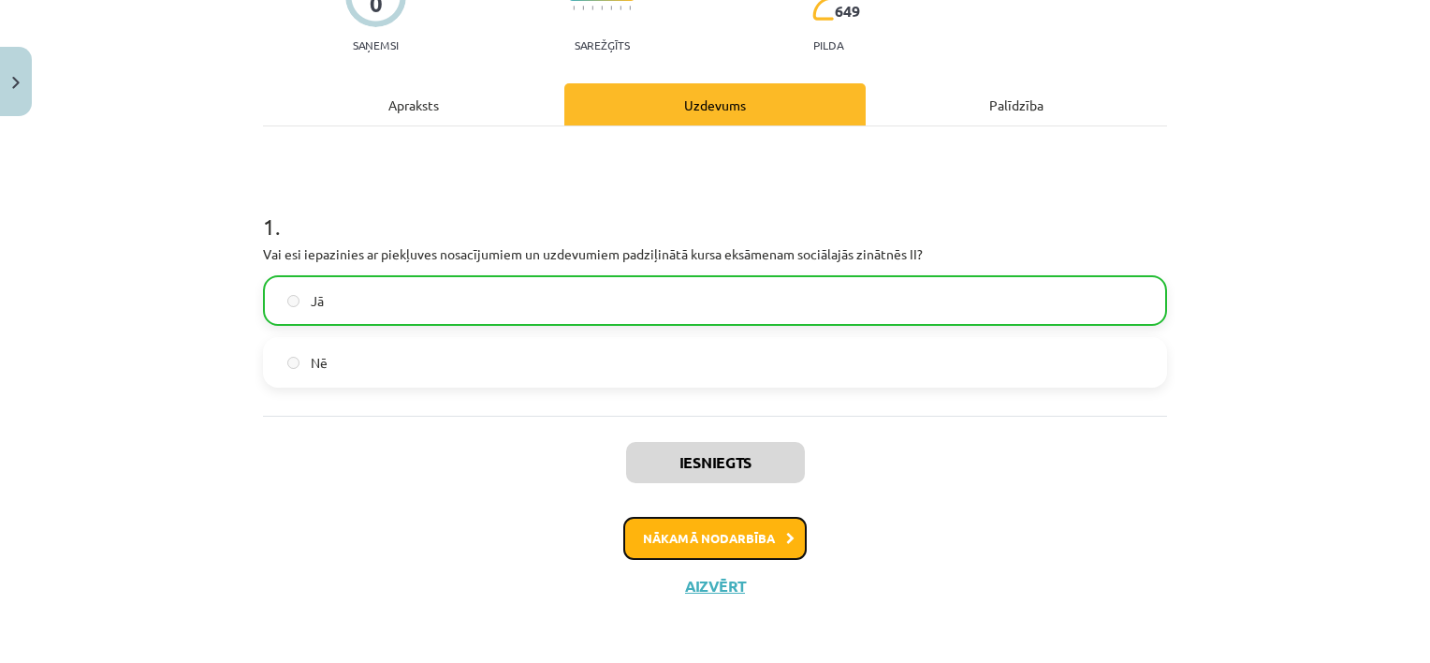
click at [688, 543] on button "Nākamā nodarbība" at bounding box center [714, 538] width 183 height 43
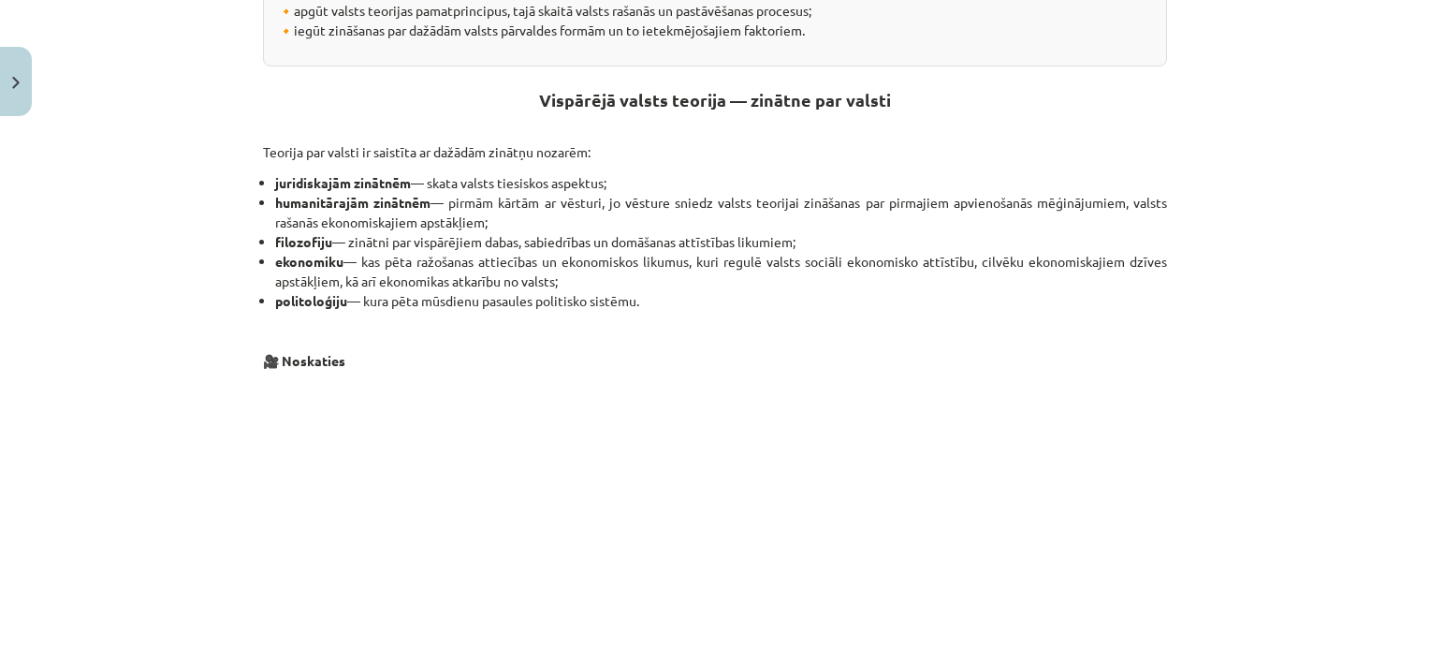
scroll to position [416, 0]
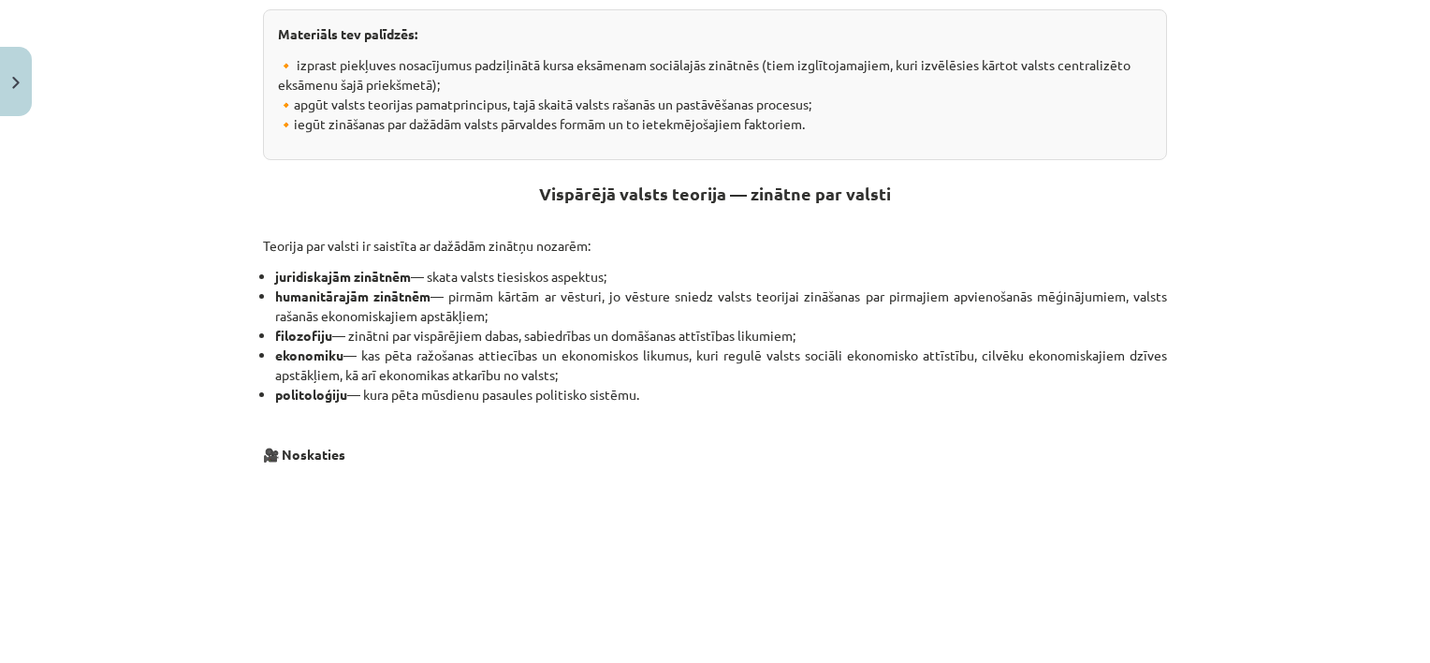
click at [956, 418] on p at bounding box center [715, 424] width 904 height 20
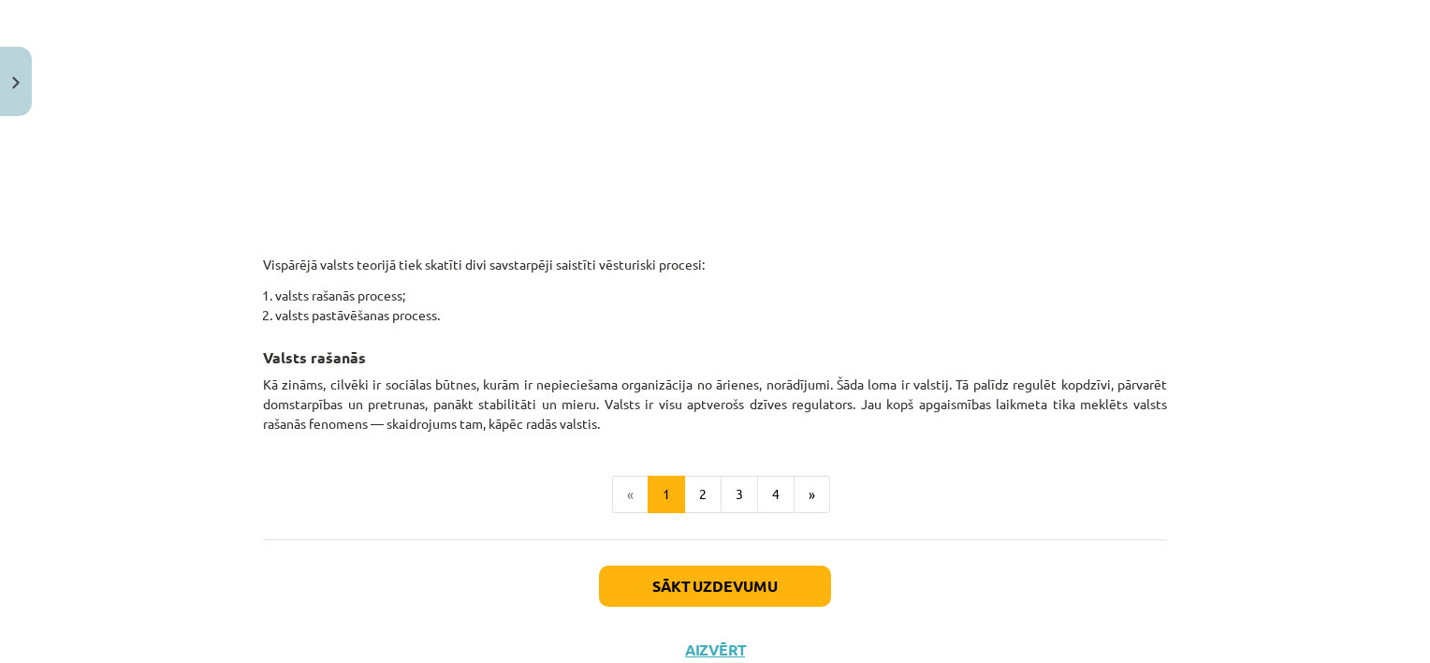
scroll to position [1071, 0]
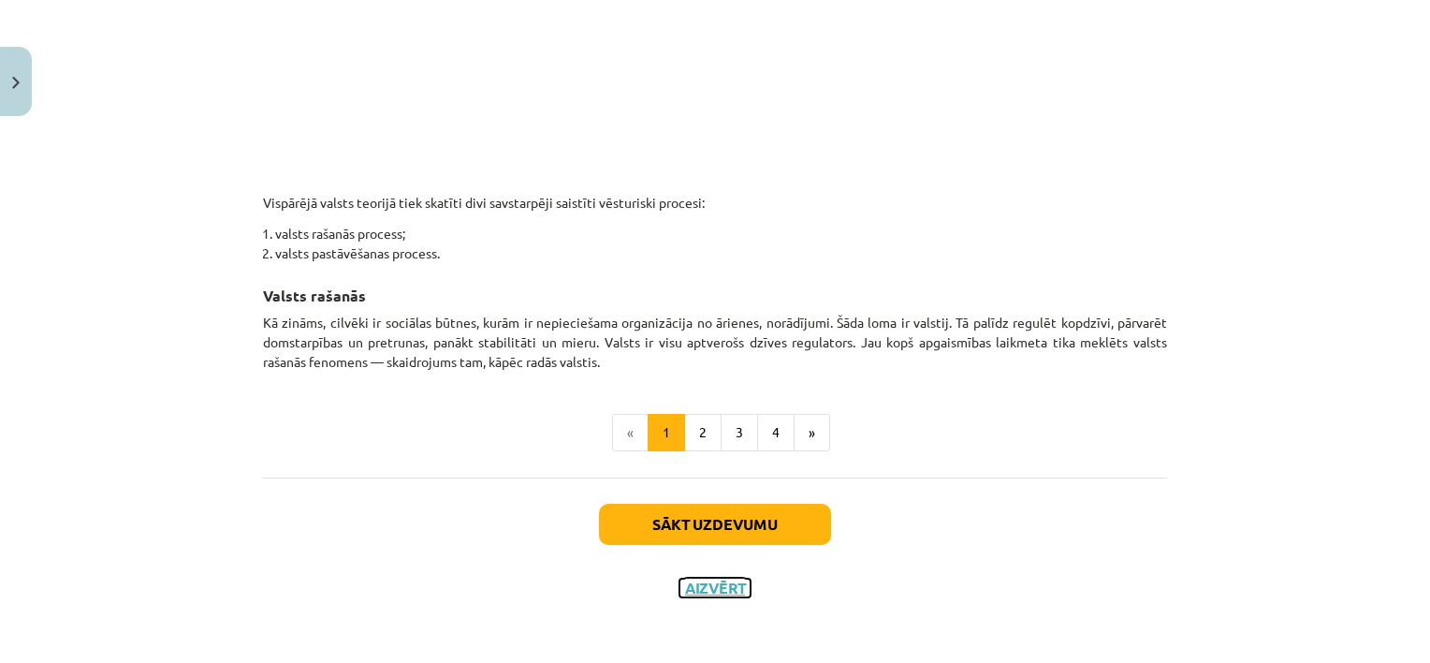
click at [696, 587] on button "Aizvērt" at bounding box center [715, 588] width 71 height 19
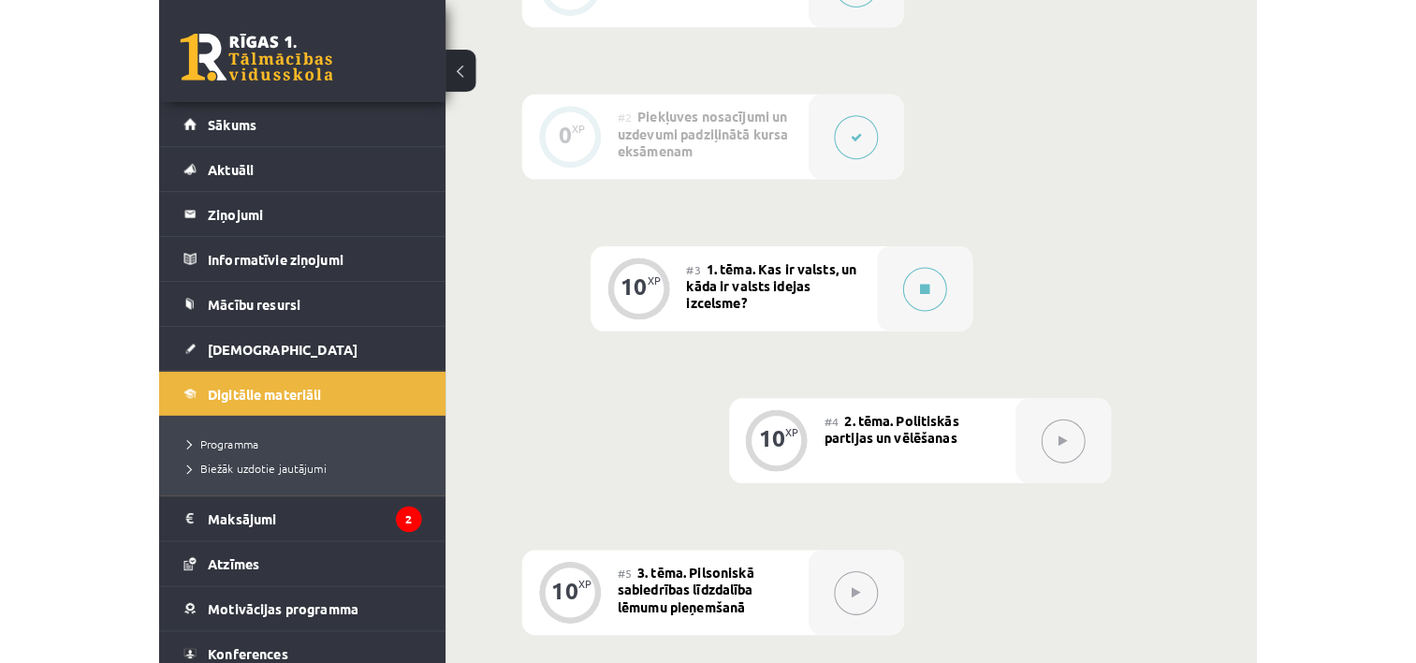
scroll to position [562, 0]
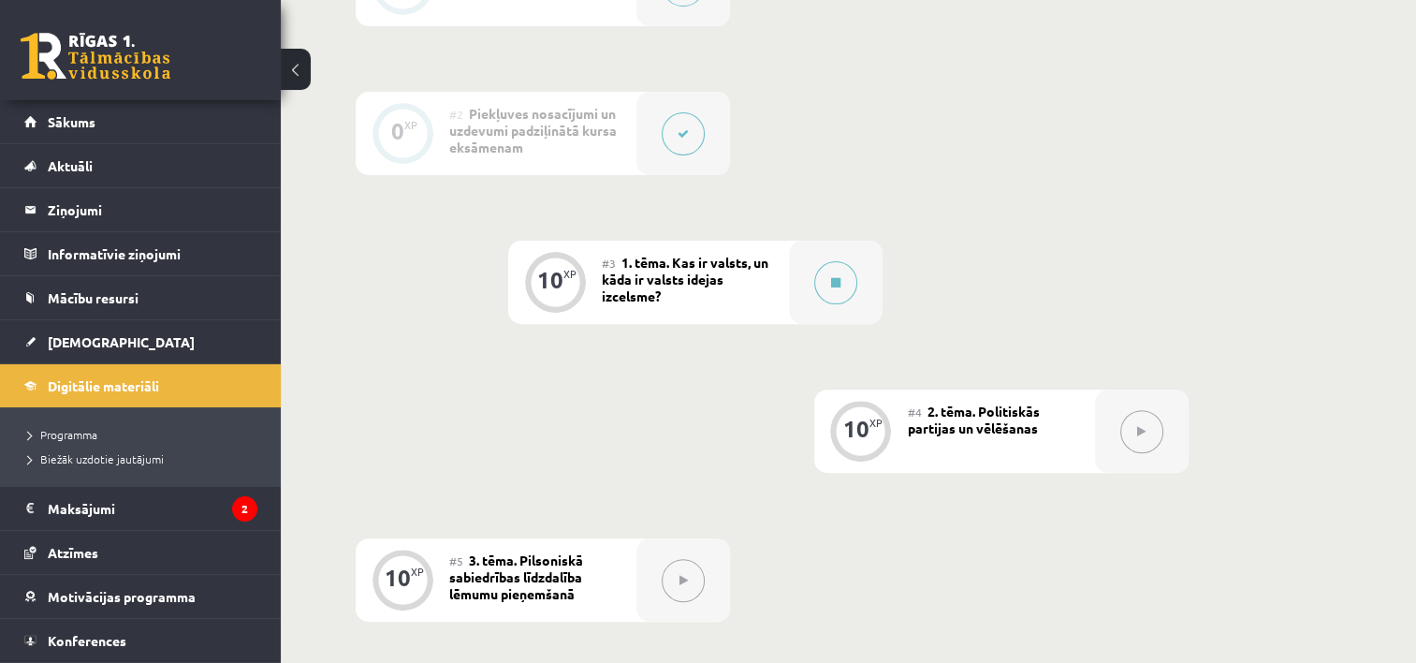
click at [573, 447] on div "0 XP #1 Pirms sāc mācīties! Ievada daļa. 0 XP #2 Piekļuves nosacījumi un uzdevu…" at bounding box center [849, 654] width 986 height 1423
